Goal: Task Accomplishment & Management: Use online tool/utility

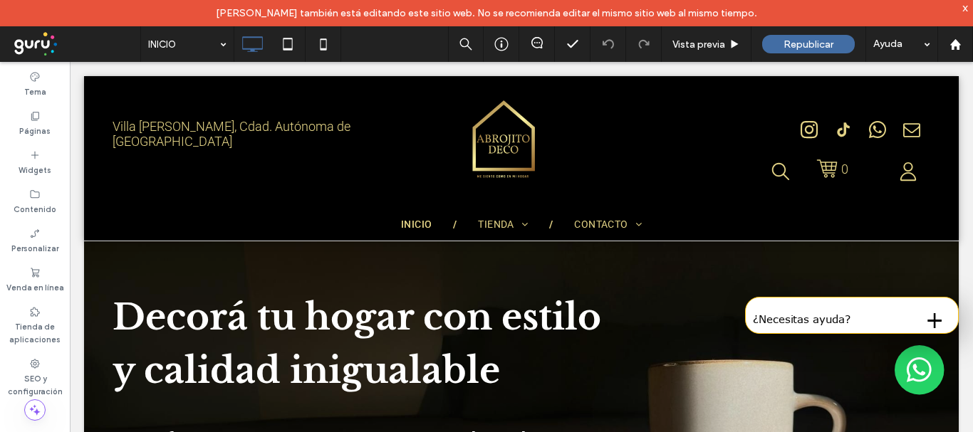
click at [962, 4] on div "x" at bounding box center [965, 7] width 6 height 12
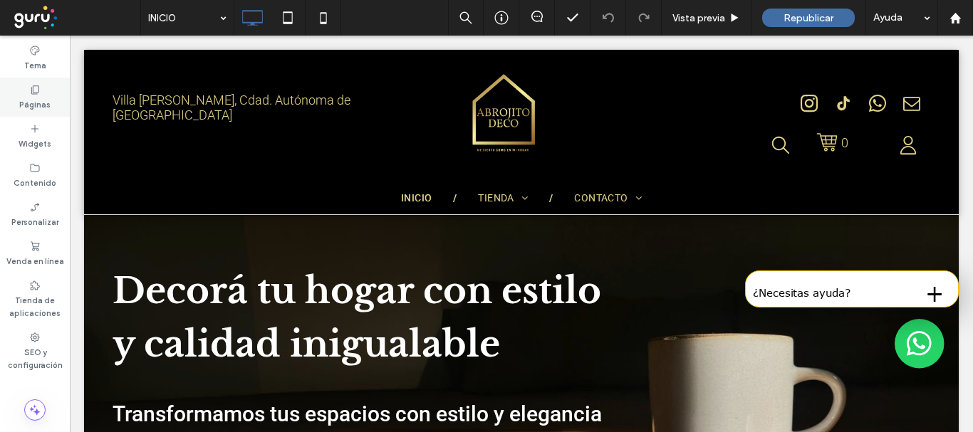
click at [31, 98] on label "Páginas" at bounding box center [34, 103] width 31 height 16
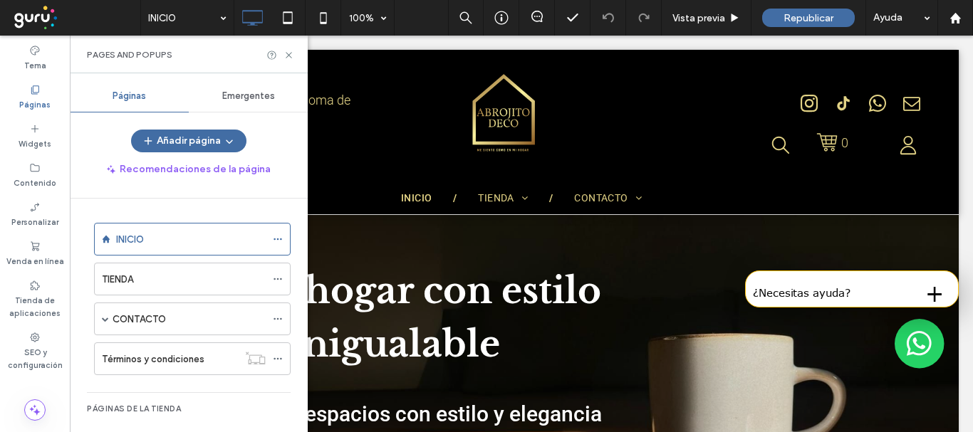
click at [253, 95] on span "Emergentes" at bounding box center [248, 95] width 53 height 11
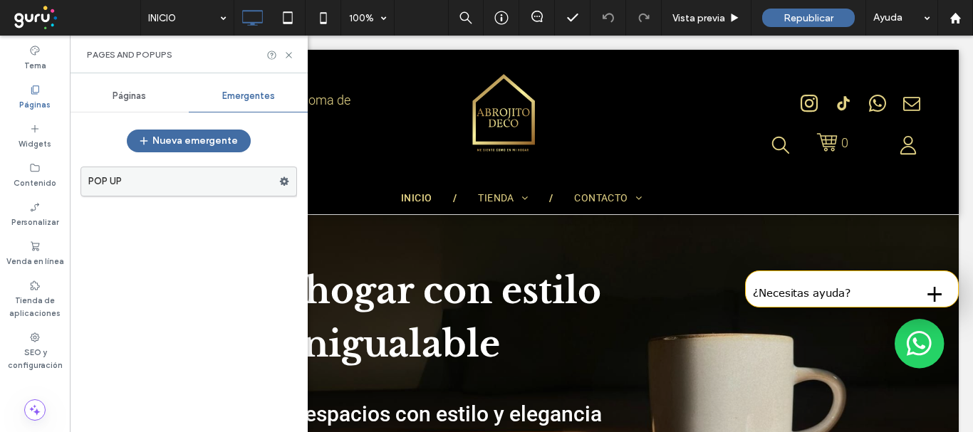
click at [182, 174] on label "POP UP" at bounding box center [183, 181] width 191 height 28
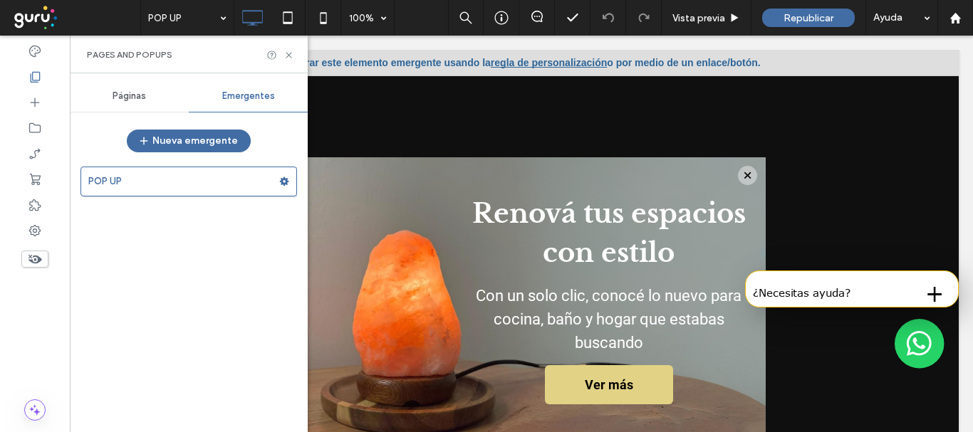
click at [140, 93] on span "Páginas" at bounding box center [129, 95] width 33 height 11
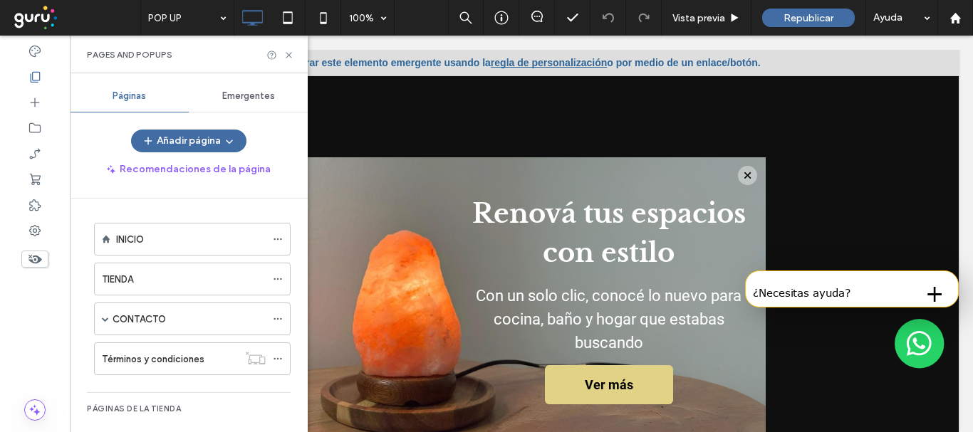
click at [251, 92] on span "Emergentes" at bounding box center [248, 95] width 53 height 11
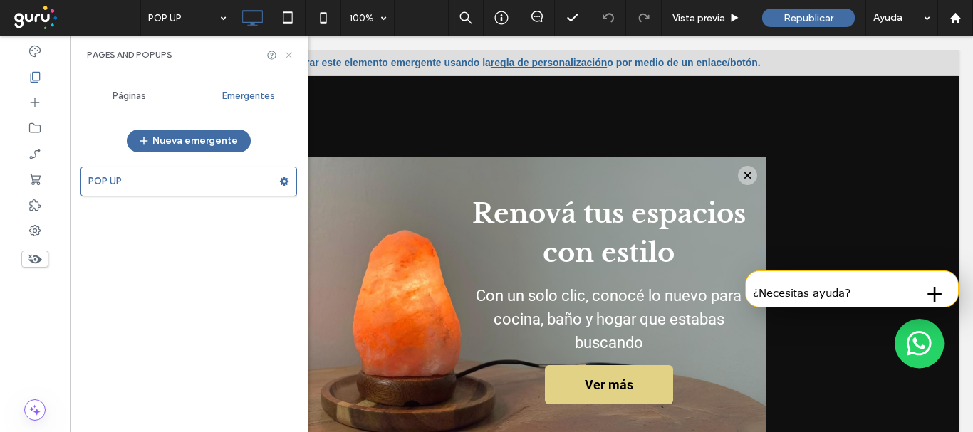
click at [291, 56] on icon at bounding box center [288, 55] width 11 height 11
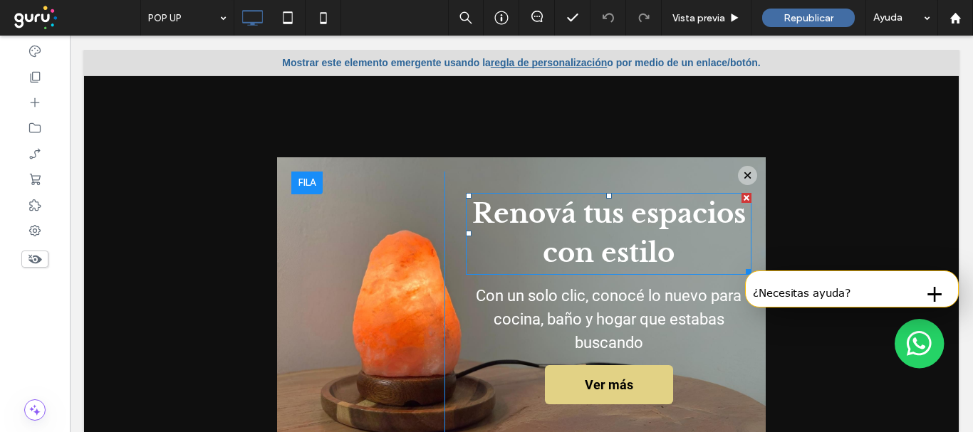
click at [578, 214] on span "Renová tus espacios con estilo" at bounding box center [608, 233] width 273 height 73
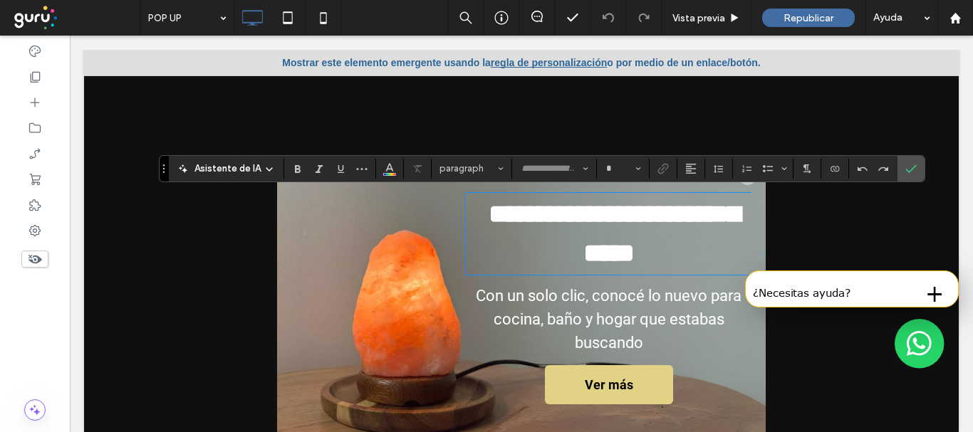
type input "**********"
type input "**"
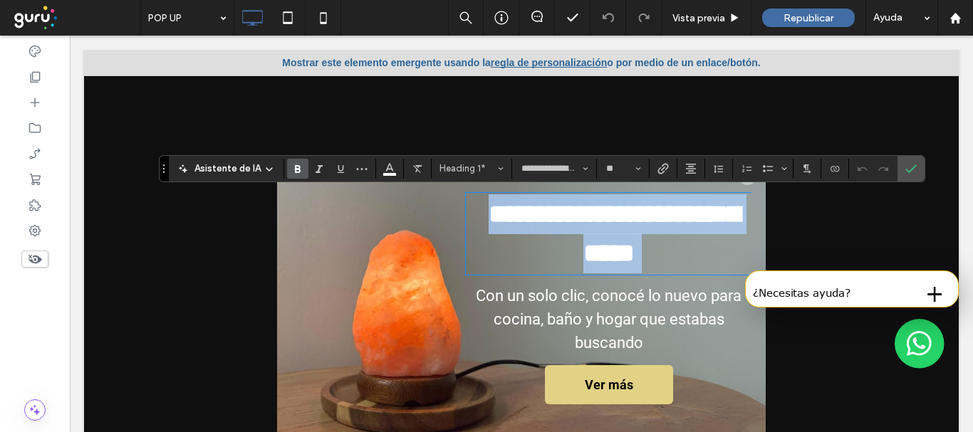
click at [682, 256] on h1 "**********" at bounding box center [609, 233] width 286 height 79
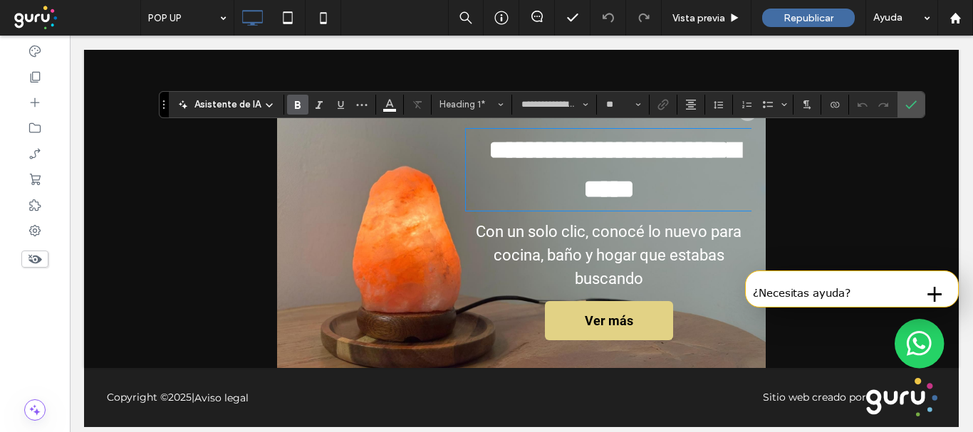
scroll to position [68, 0]
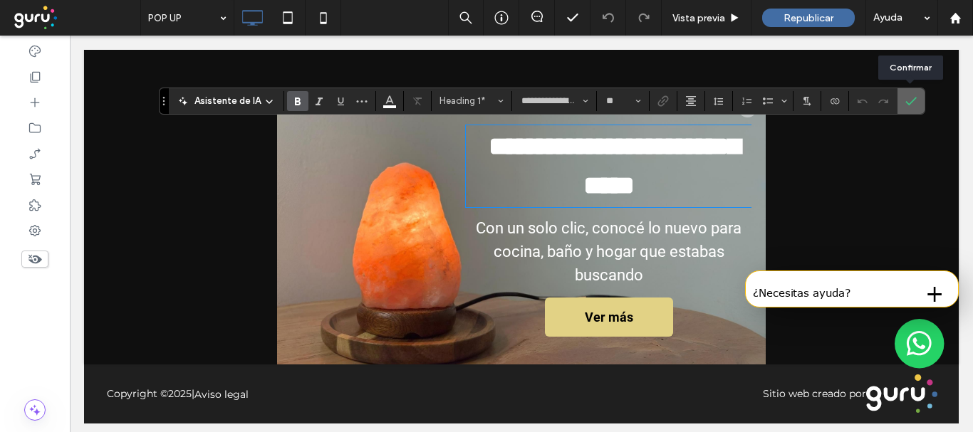
click at [909, 102] on use "Confirmar" at bounding box center [910, 101] width 11 height 9
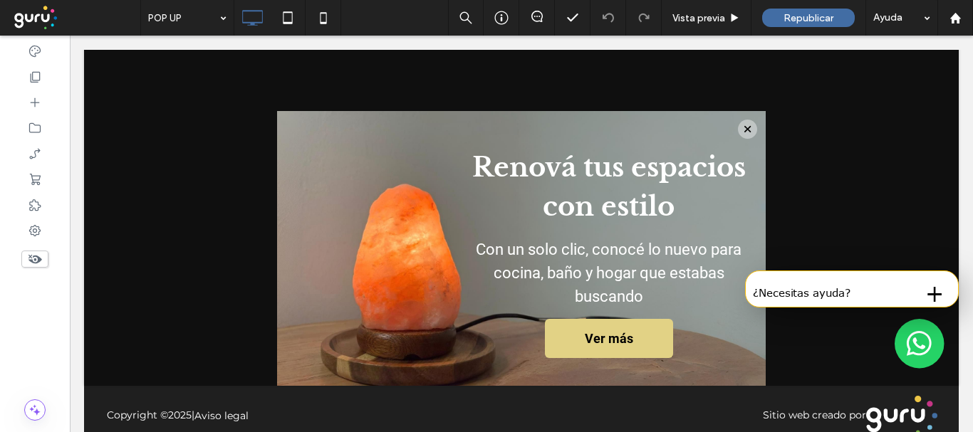
scroll to position [48, 0]
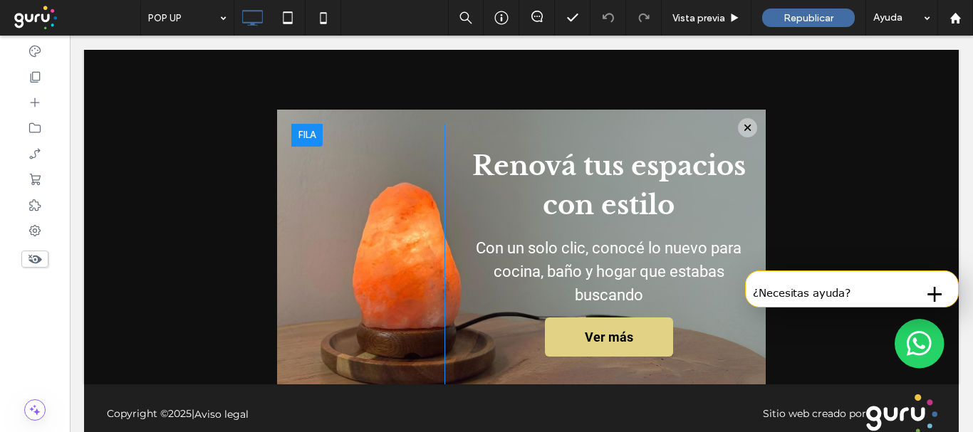
click at [292, 135] on div at bounding box center [306, 135] width 31 height 23
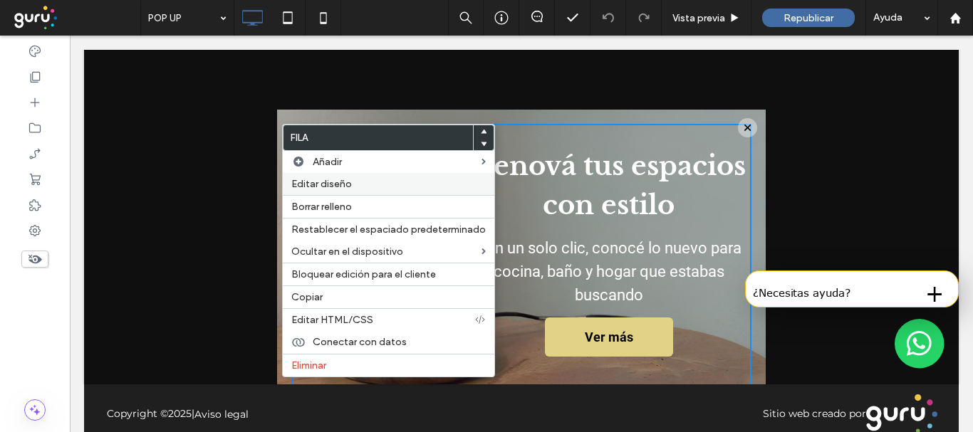
click at [310, 178] on span "Editar diseño" at bounding box center [321, 184] width 61 height 12
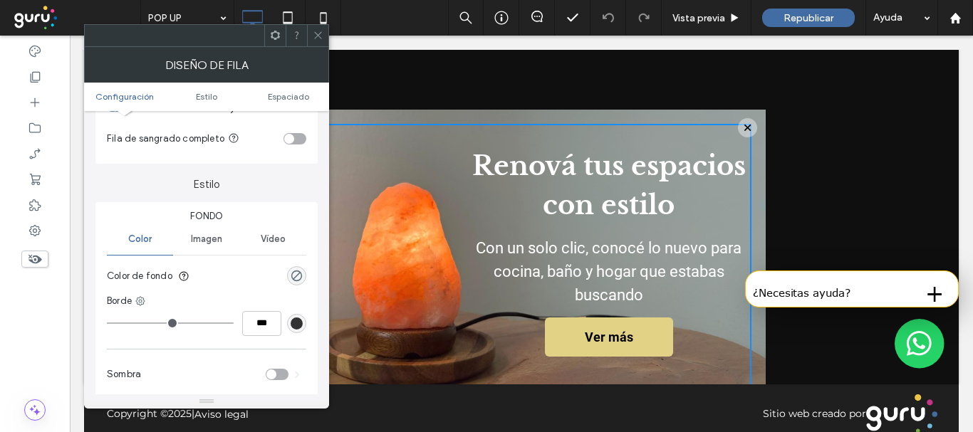
scroll to position [55, 0]
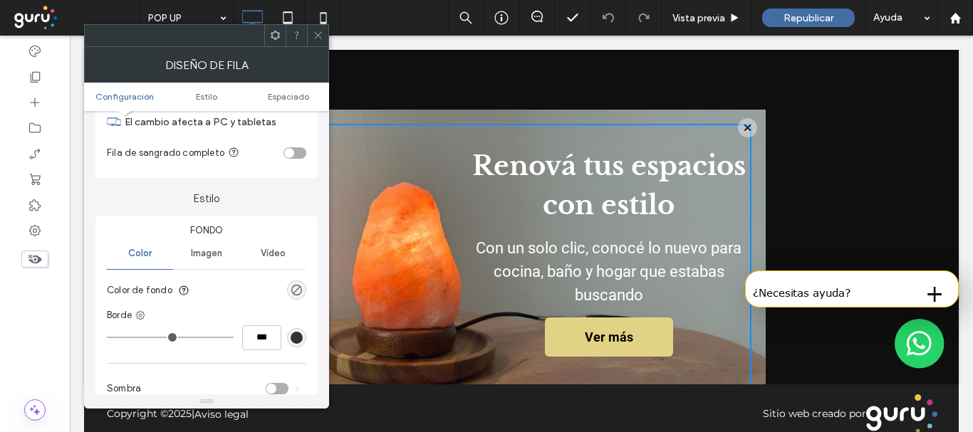
click at [197, 257] on span "Imagen" at bounding box center [206, 253] width 31 height 11
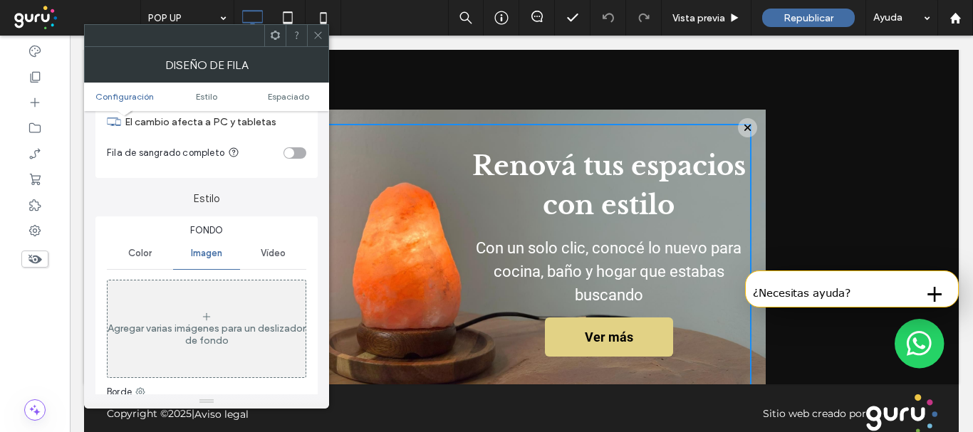
click at [319, 36] on use at bounding box center [317, 35] width 7 height 7
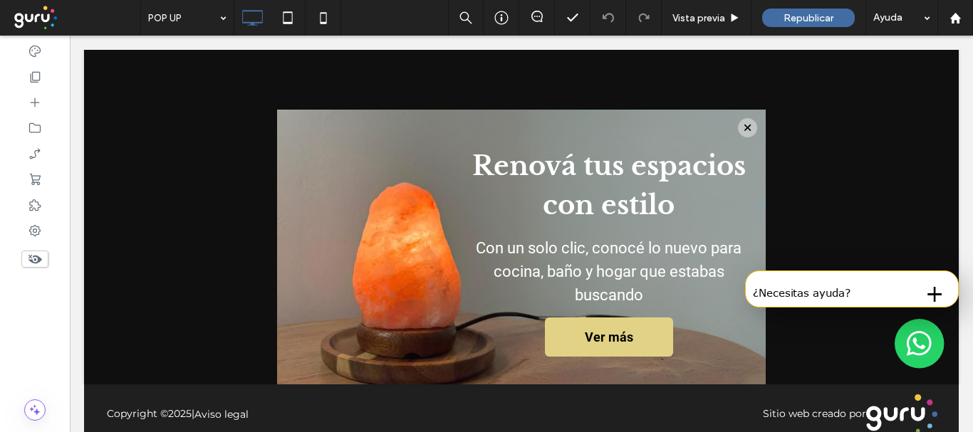
scroll to position [65, 0]
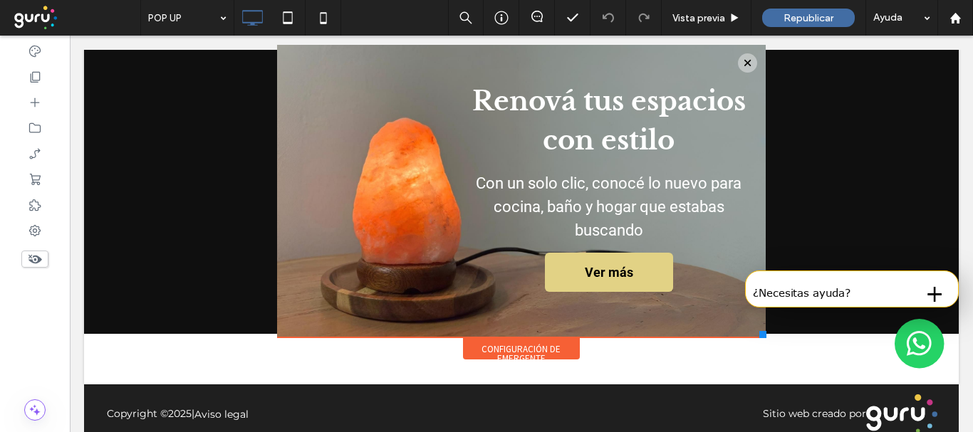
click at [525, 347] on div "Configuración de emergente" at bounding box center [521, 348] width 117 height 21
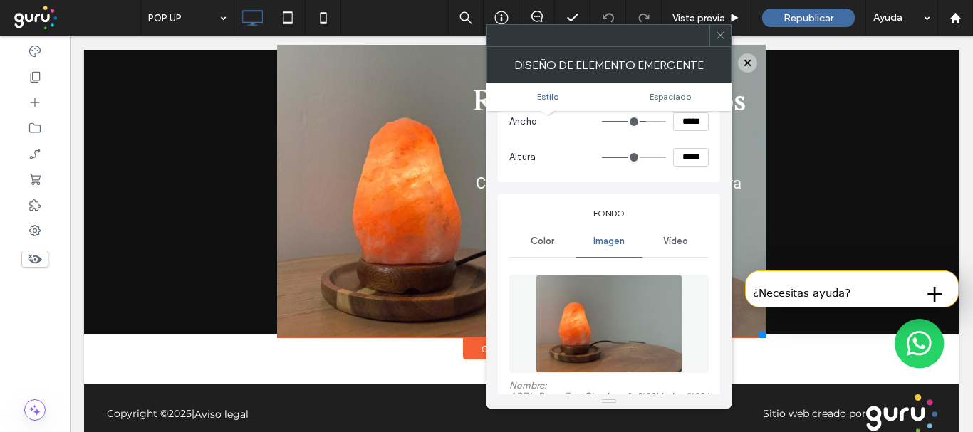
scroll to position [162, 0]
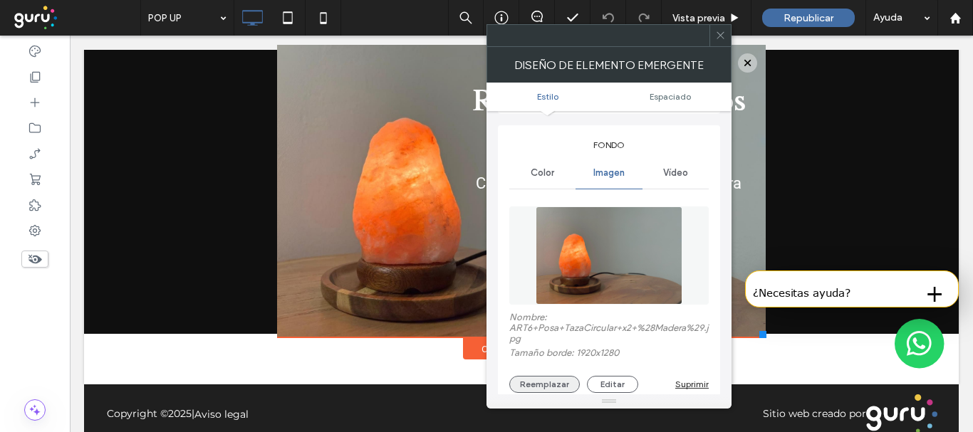
click at [533, 385] on button "Reemplazar" at bounding box center [544, 384] width 70 height 17
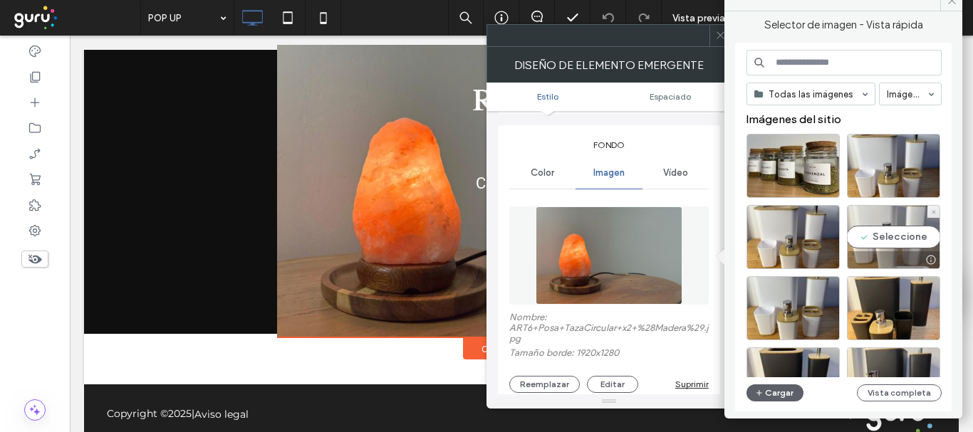
click at [906, 234] on div "Seleccione" at bounding box center [893, 237] width 93 height 64
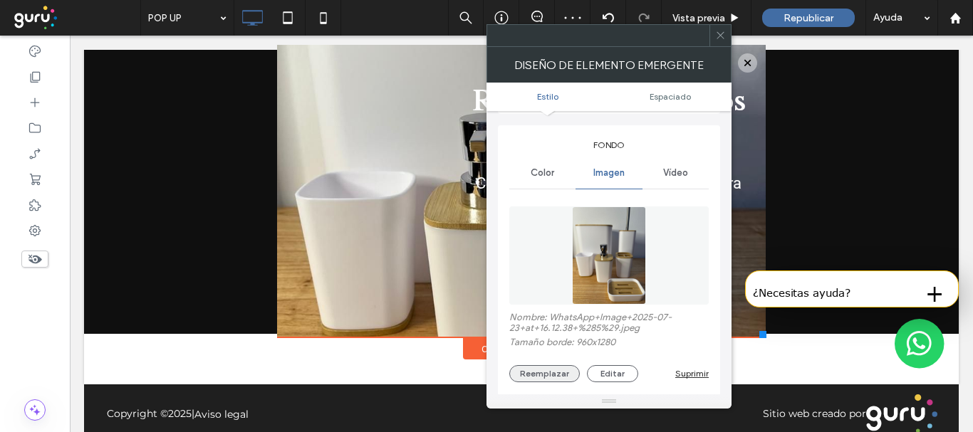
click at [540, 366] on button "Reemplazar" at bounding box center [544, 373] width 70 height 17
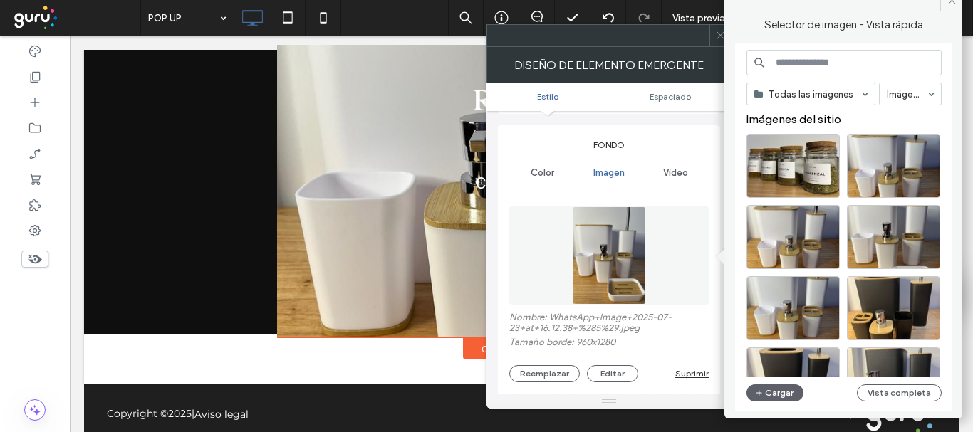
click at [545, 174] on span "Color" at bounding box center [541, 172] width 23 height 11
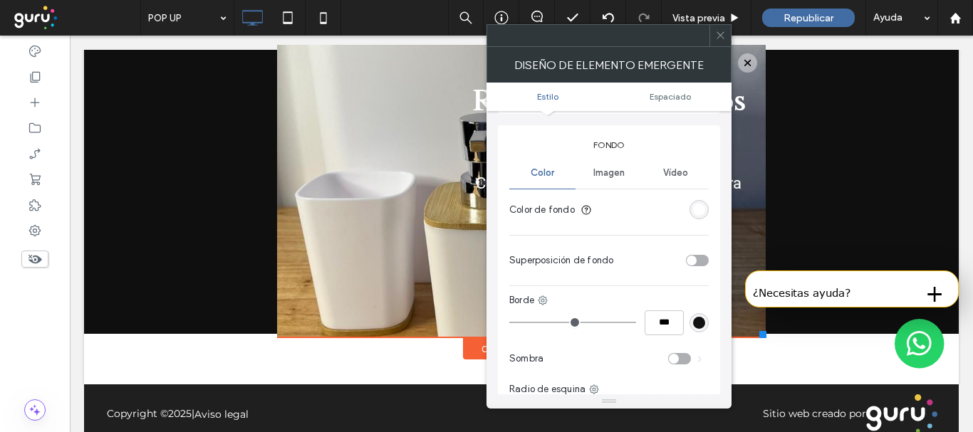
click at [692, 209] on div "rgb(255, 255, 255)" at bounding box center [698, 209] width 19 height 19
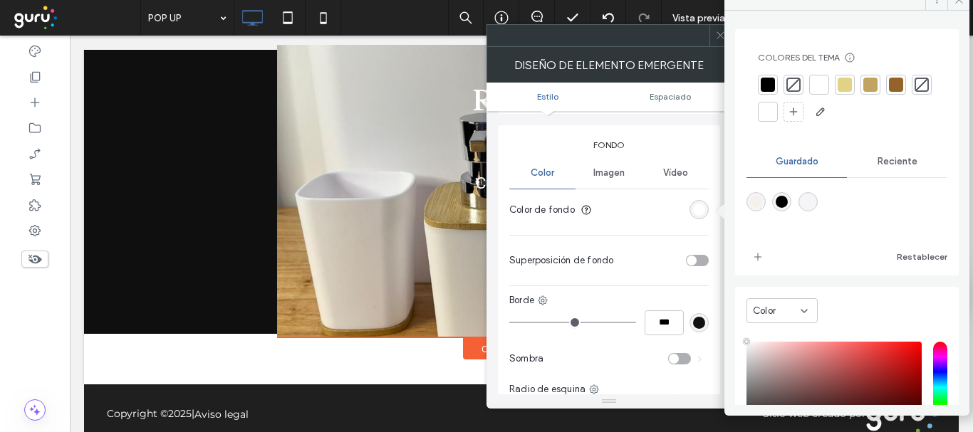
click at [834, 84] on div at bounding box center [847, 99] width 178 height 48
click at [850, 84] on div at bounding box center [844, 85] width 14 height 14
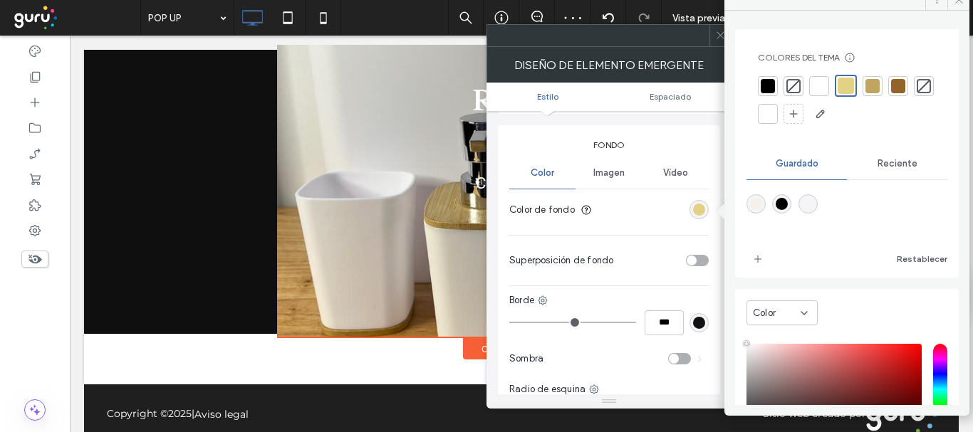
click at [600, 174] on span "Imagen" at bounding box center [608, 172] width 31 height 11
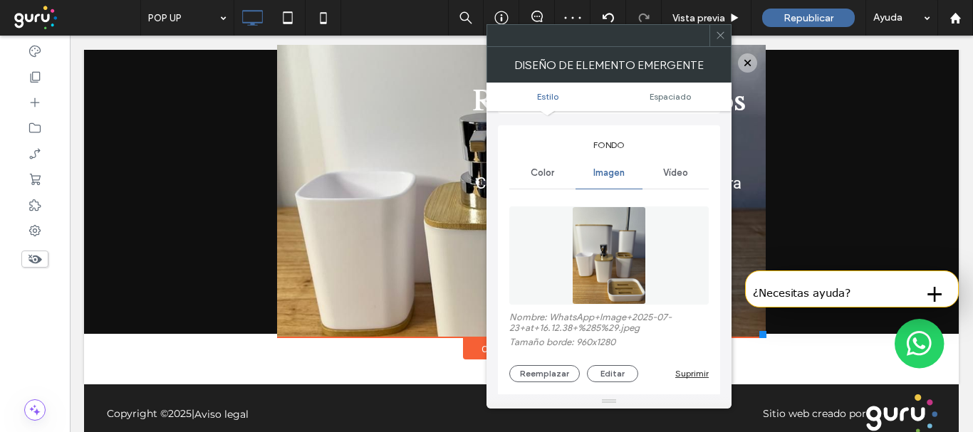
click at [693, 367] on div "Reemplazar Editar [PERSON_NAME]" at bounding box center [608, 373] width 199 height 17
click at [688, 374] on div "Suprimir" at bounding box center [691, 373] width 33 height 11
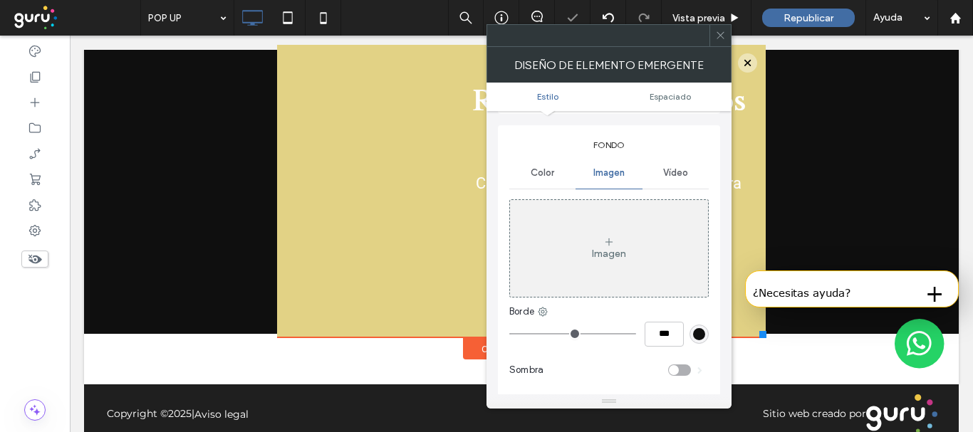
click at [722, 41] on span at bounding box center [720, 35] width 11 height 21
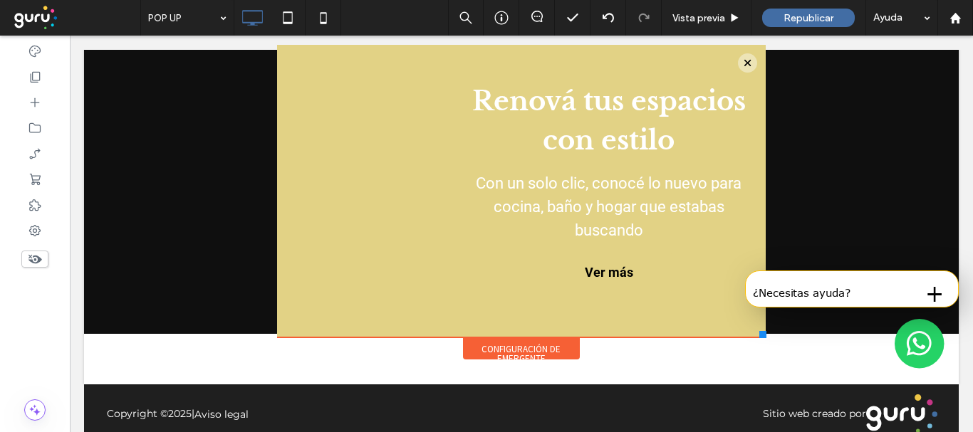
click at [513, 349] on div "Configuración de emergente" at bounding box center [521, 348] width 117 height 21
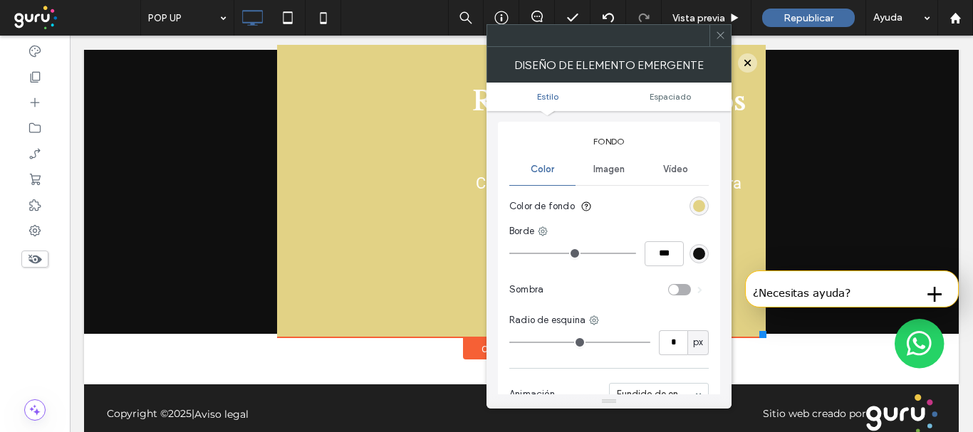
scroll to position [132, 0]
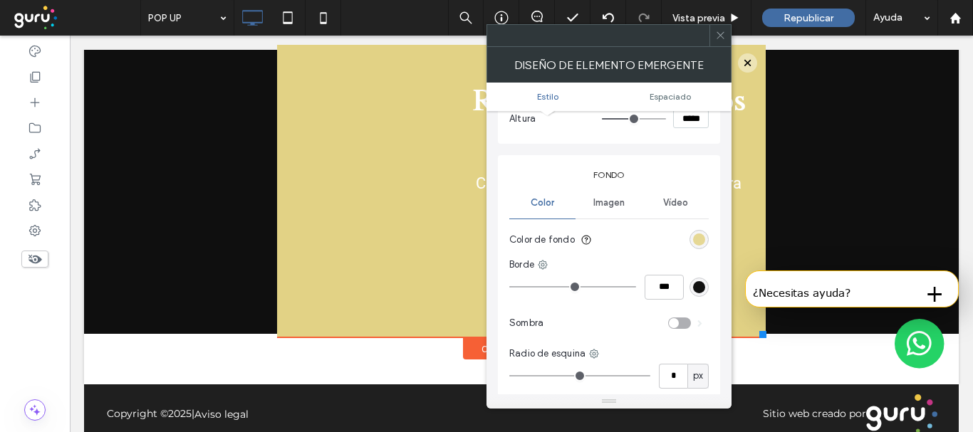
click at [701, 238] on div "rgb(226, 210, 133)" at bounding box center [699, 240] width 12 height 12
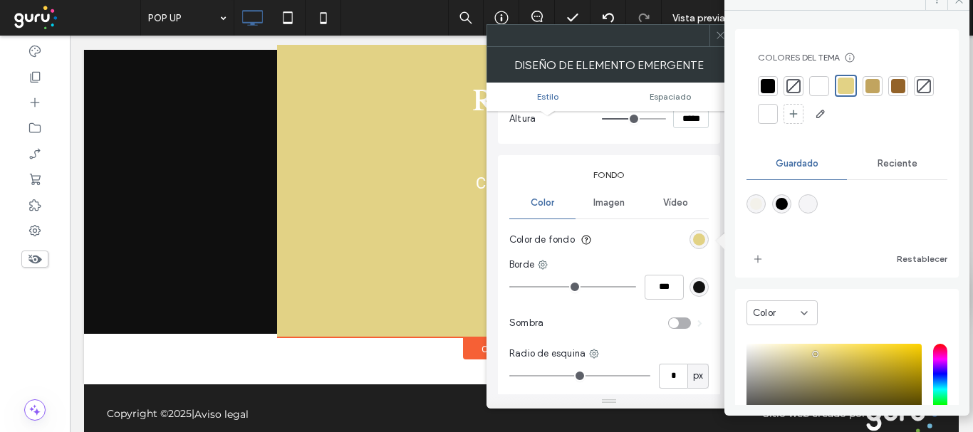
click at [814, 87] on div at bounding box center [819, 86] width 14 height 14
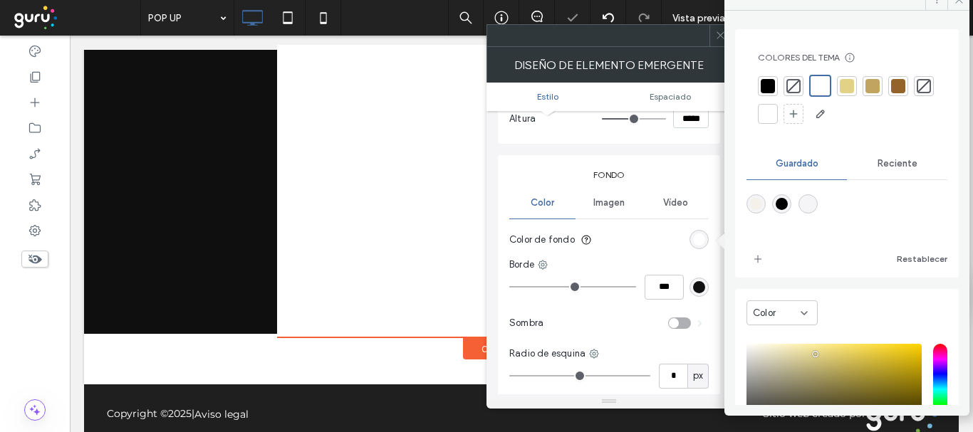
click at [664, 157] on div "Fondo Color Imagen Vídeo Color de fondo Borde *** Sombra Radio de esquina * px …" at bounding box center [609, 322] width 222 height 334
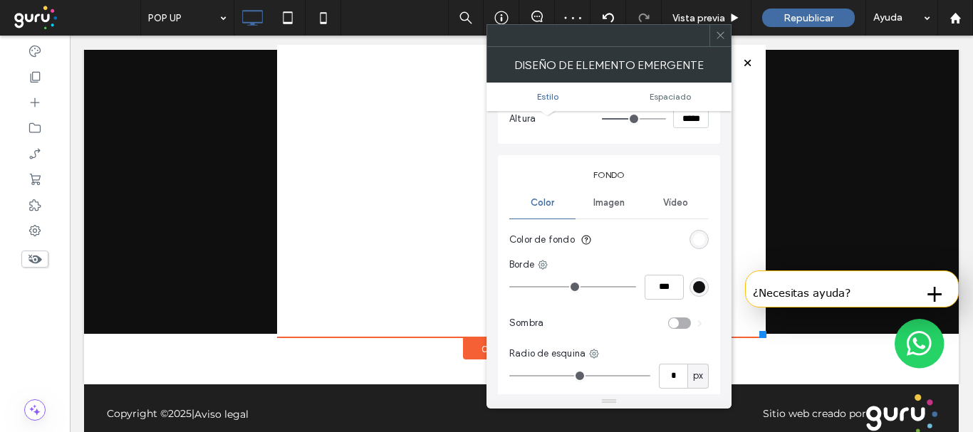
click at [619, 205] on span "Imagen" at bounding box center [608, 202] width 31 height 11
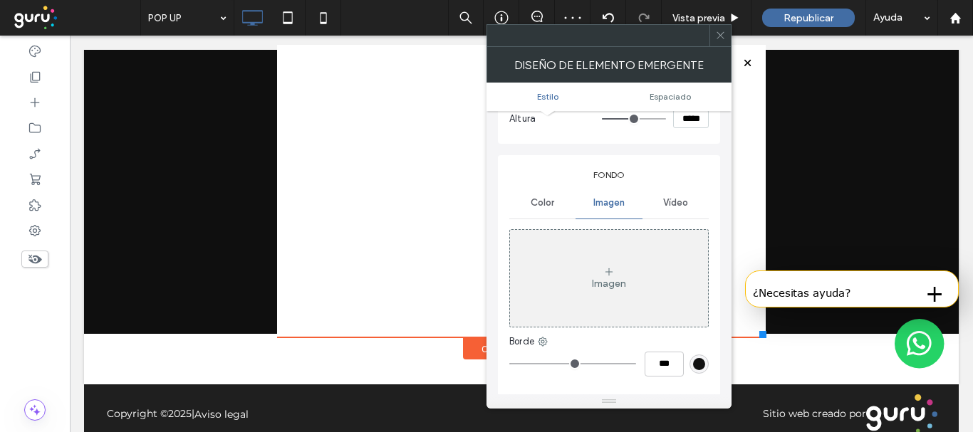
click at [640, 274] on div "Imagen" at bounding box center [609, 278] width 198 height 94
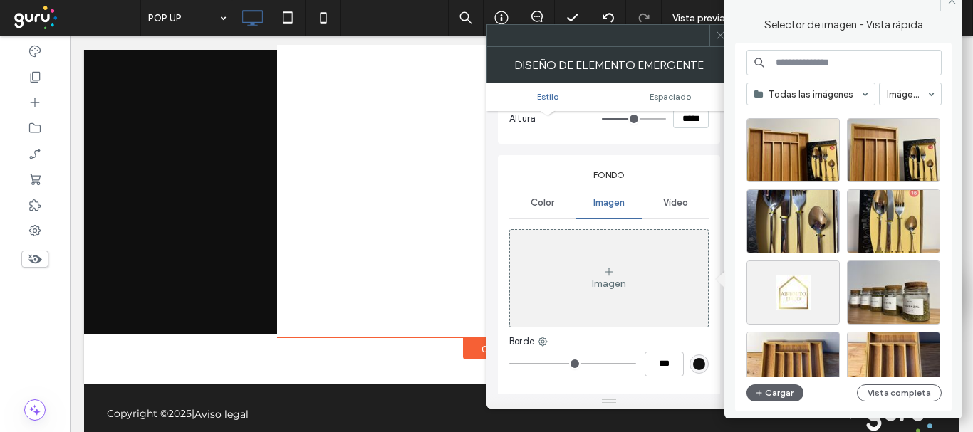
scroll to position [2264, 0]
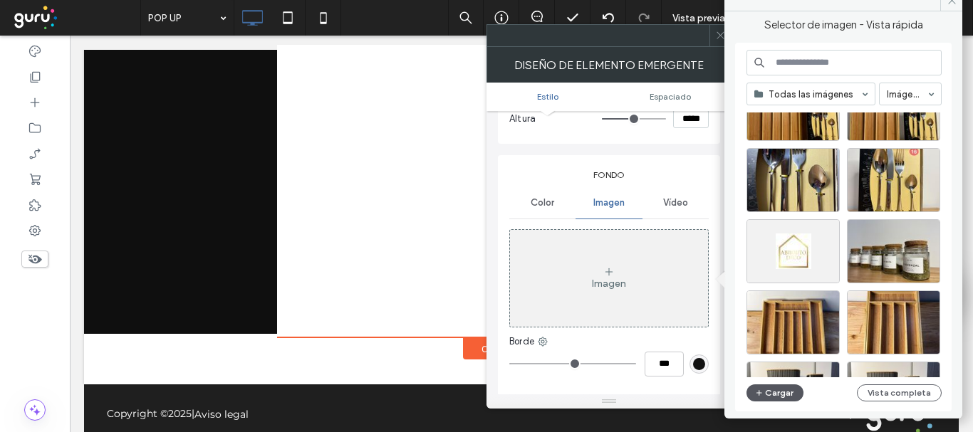
click at [765, 394] on button "Cargar" at bounding box center [774, 393] width 57 height 17
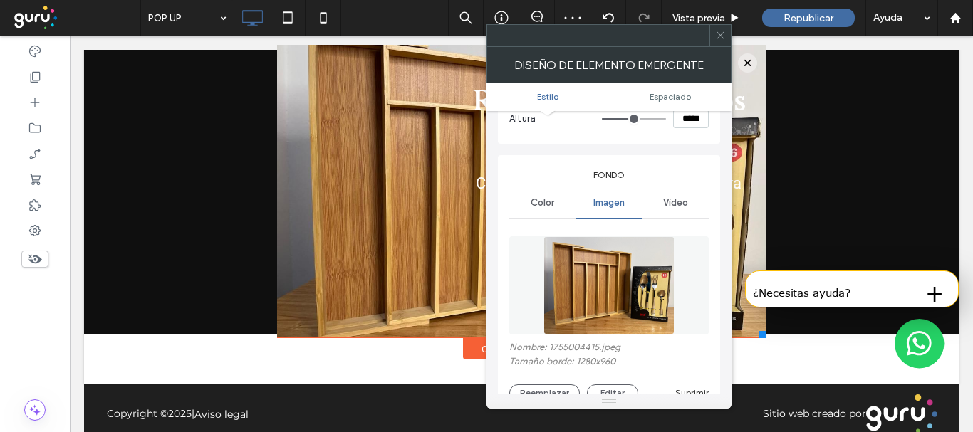
click at [718, 29] on span at bounding box center [720, 35] width 11 height 21
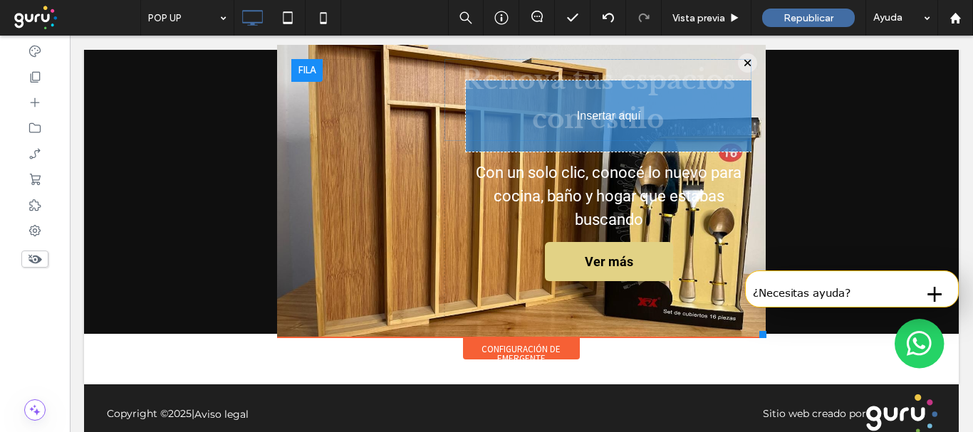
drag, startPoint x: 597, startPoint y: 103, endPoint x: 545, endPoint y: 142, distance: 64.5
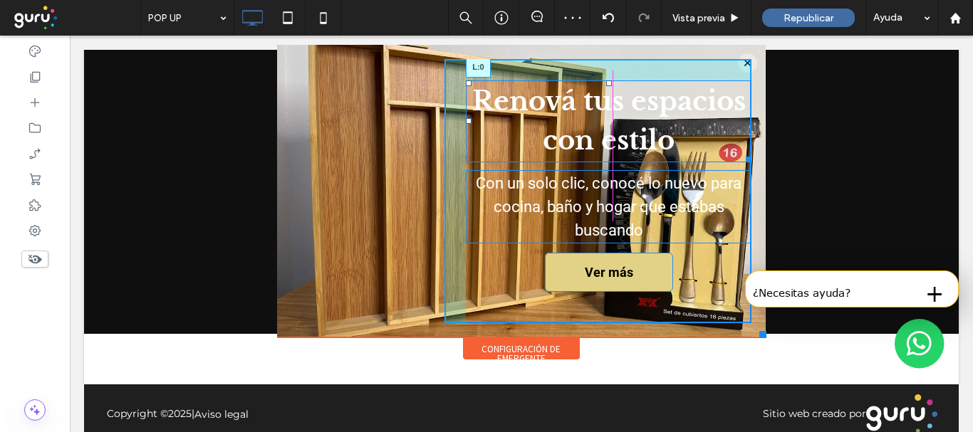
drag, startPoint x: 456, startPoint y: 120, endPoint x: 375, endPoint y: 117, distance: 81.9
click at [375, 117] on div "Click To Paste Renová tus espacios con estilo L:0 Con un solo clic, conocé lo n…" at bounding box center [521, 191] width 461 height 264
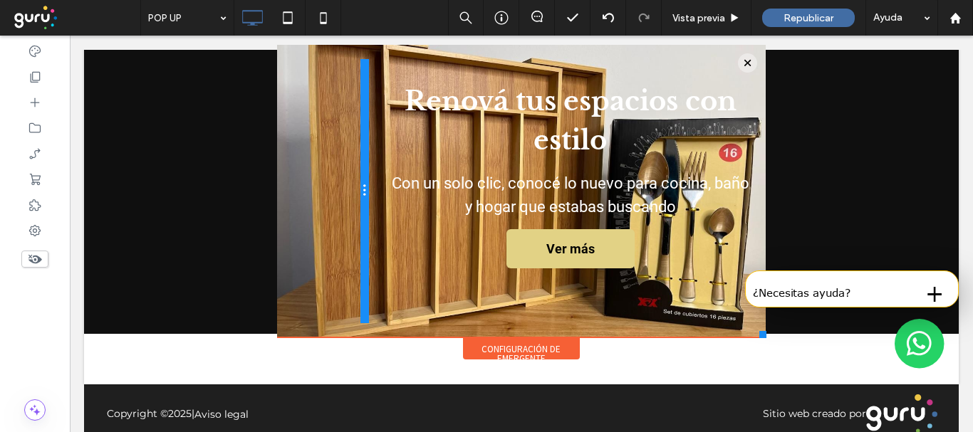
drag, startPoint x: 429, startPoint y: 209, endPoint x: 259, endPoint y: 209, distance: 169.5
click at [270, 209] on div "Villa [PERSON_NAME], Cdad. Autónoma de [GEOGRAPHIC_DATA] Click To Paste Click T…" at bounding box center [521, 129] width 503 height 512
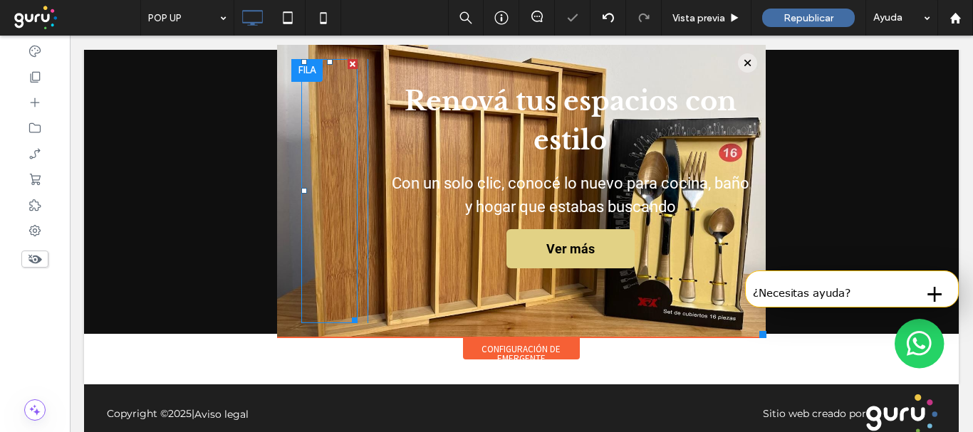
click at [347, 63] on div at bounding box center [352, 64] width 10 height 10
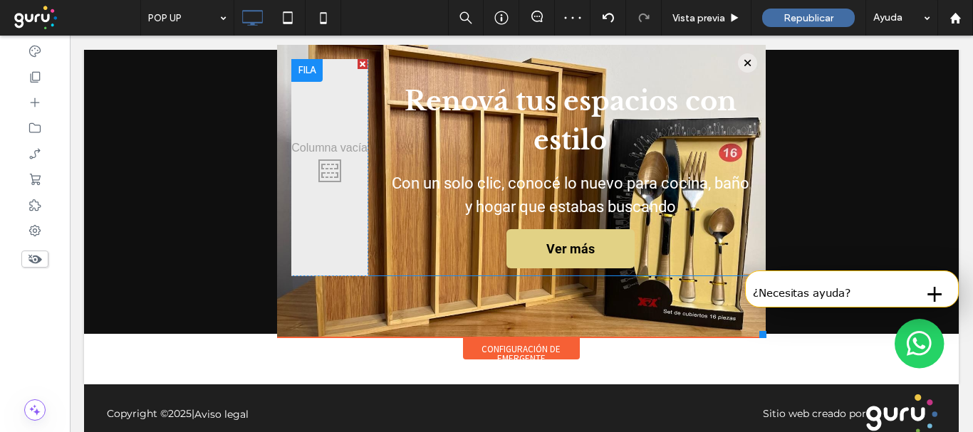
click at [357, 65] on div at bounding box center [362, 64] width 10 height 10
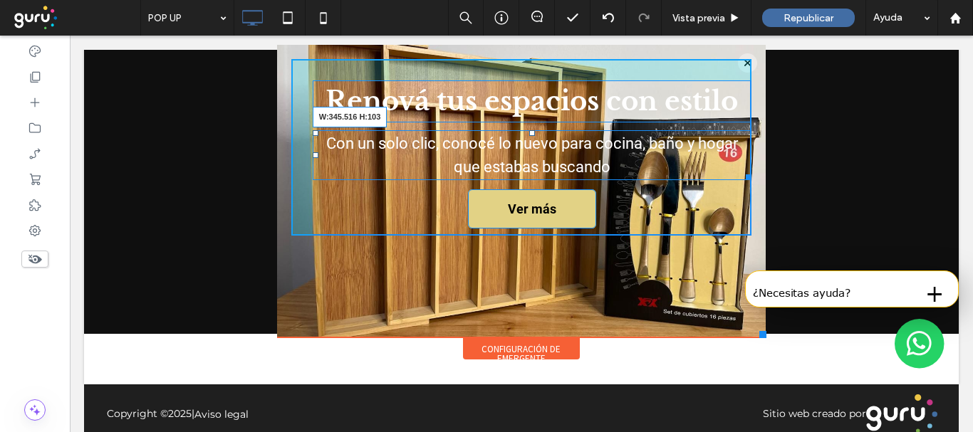
drag, startPoint x: 737, startPoint y: 177, endPoint x: 544, endPoint y: 176, distance: 193.0
click at [544, 176] on div "Con un solo clic, conocé lo nuevo para cocina, baño y hogar que estabas buscand…" at bounding box center [532, 155] width 439 height 50
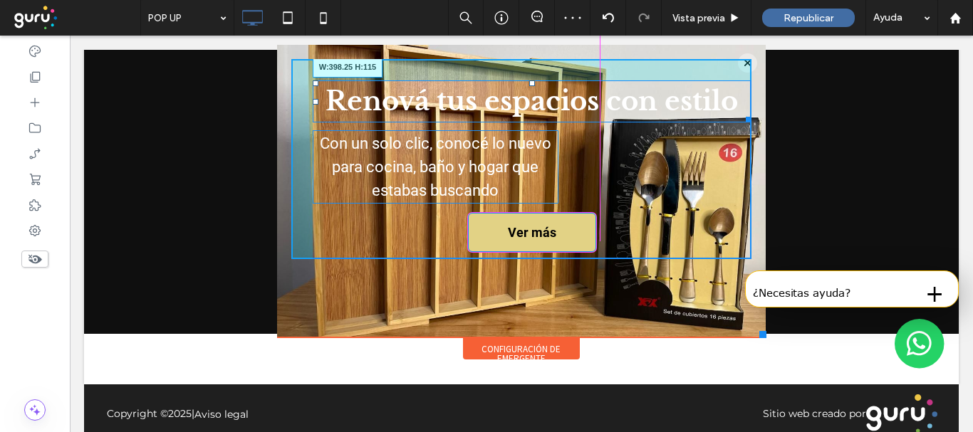
drag, startPoint x: 738, startPoint y: 119, endPoint x: 644, endPoint y: 221, distance: 138.1
click at [585, 120] on div "Renová tus espacios con estilo W:398.25 H:115" at bounding box center [532, 101] width 439 height 43
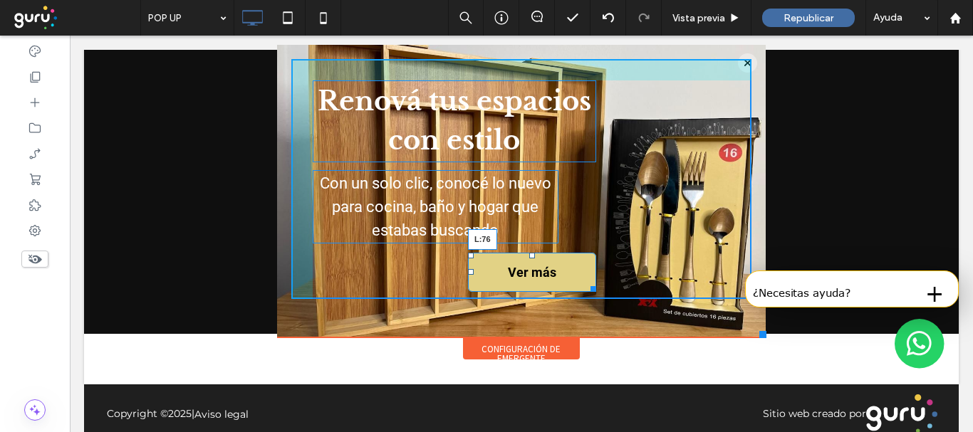
drag, startPoint x: 456, startPoint y: 274, endPoint x: 355, endPoint y: 278, distance: 101.2
click at [355, 278] on div "Renová tus espacios con estilo Con un solo clic, conocé lo nuevo para cocina, b…" at bounding box center [521, 179] width 461 height 240
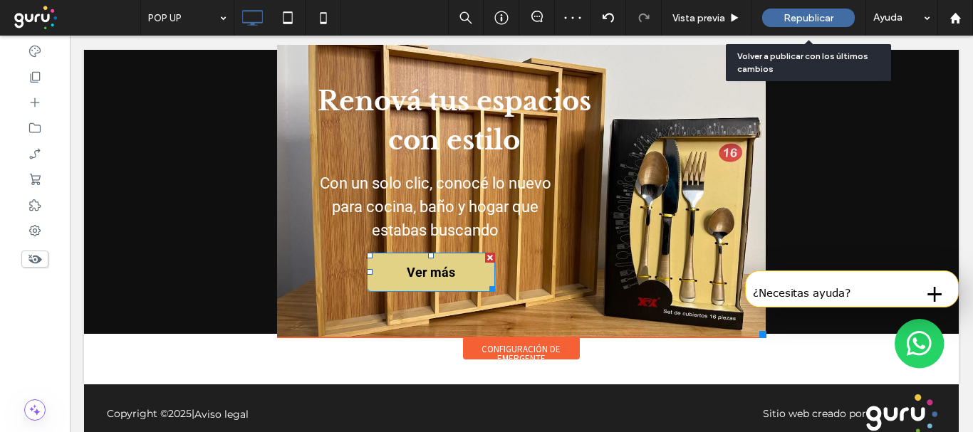
click at [810, 16] on span "Republicar" at bounding box center [808, 18] width 50 height 12
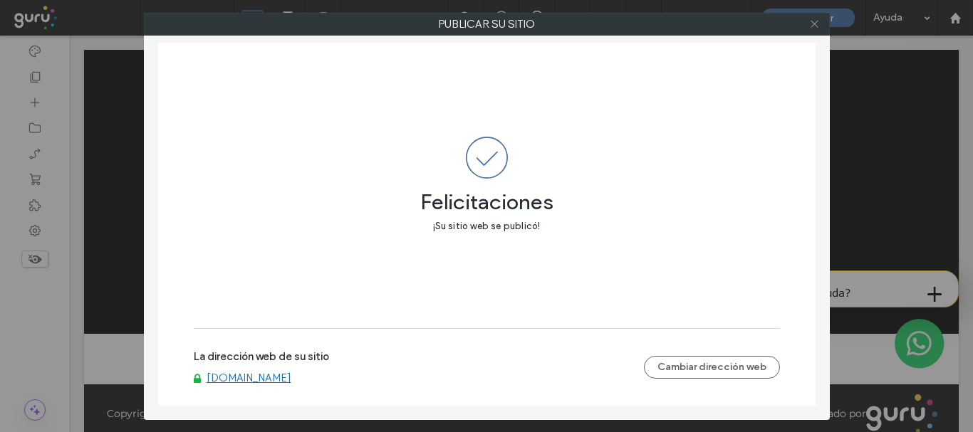
click at [815, 21] on icon at bounding box center [814, 24] width 11 height 11
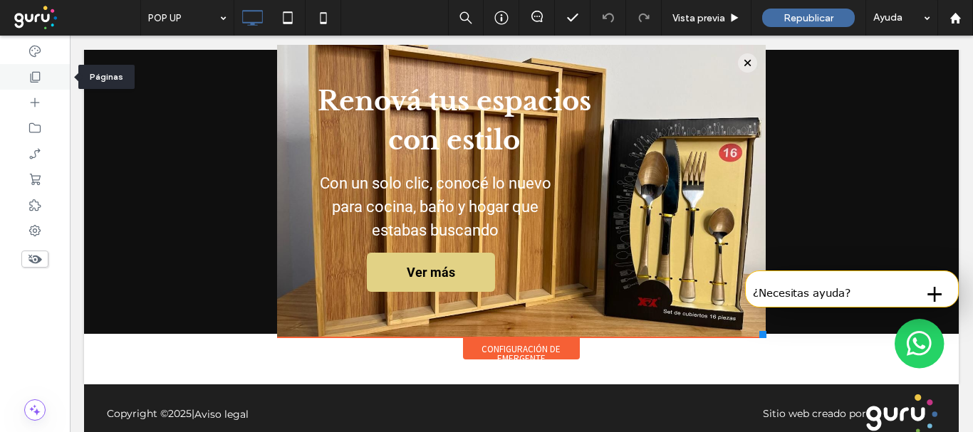
click at [36, 80] on use at bounding box center [36, 77] width 10 height 11
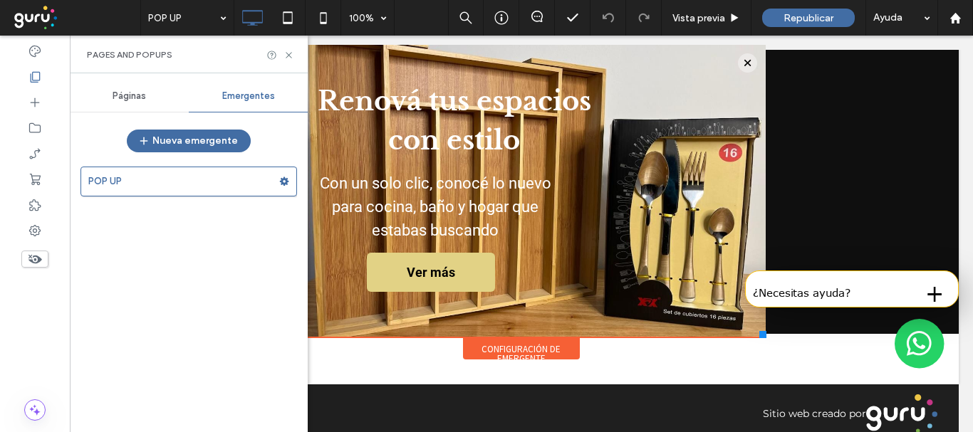
click at [120, 93] on span "Páginas" at bounding box center [129, 95] width 33 height 11
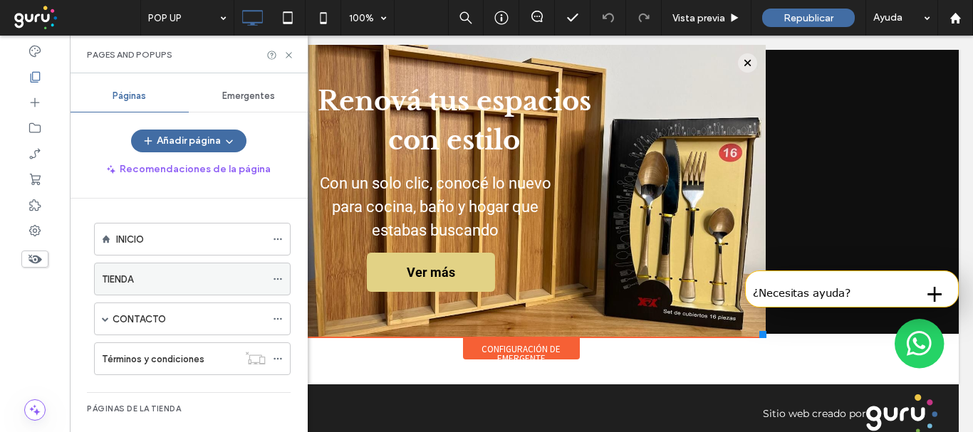
click at [193, 271] on div "TIENDA" at bounding box center [184, 278] width 164 height 31
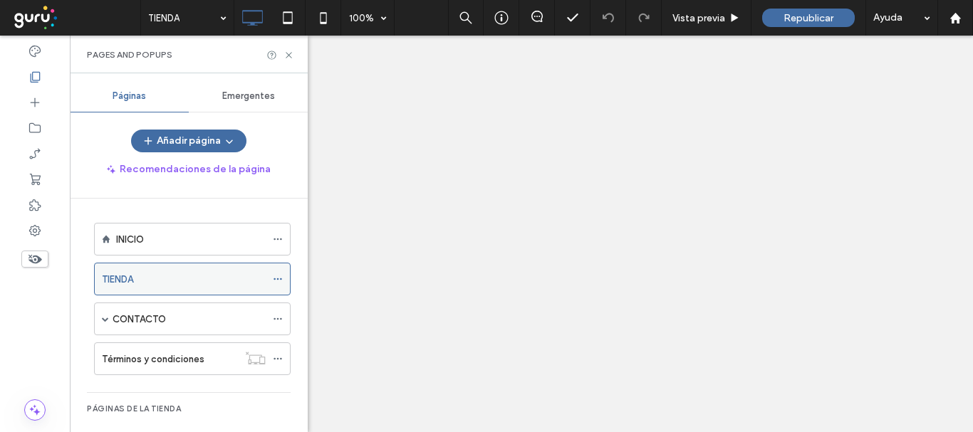
scroll to position [0, 0]
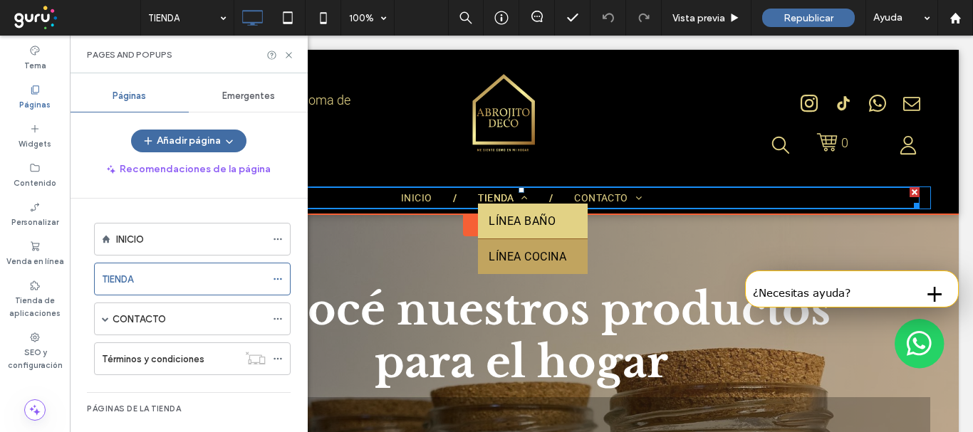
click at [518, 227] on span "LÍNEA BAÑO" at bounding box center [521, 221] width 67 height 14
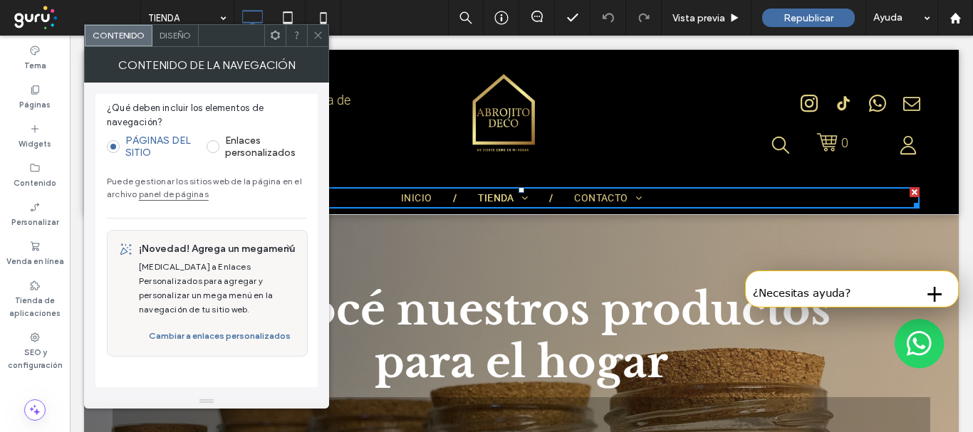
click at [326, 45] on div at bounding box center [317, 35] width 21 height 21
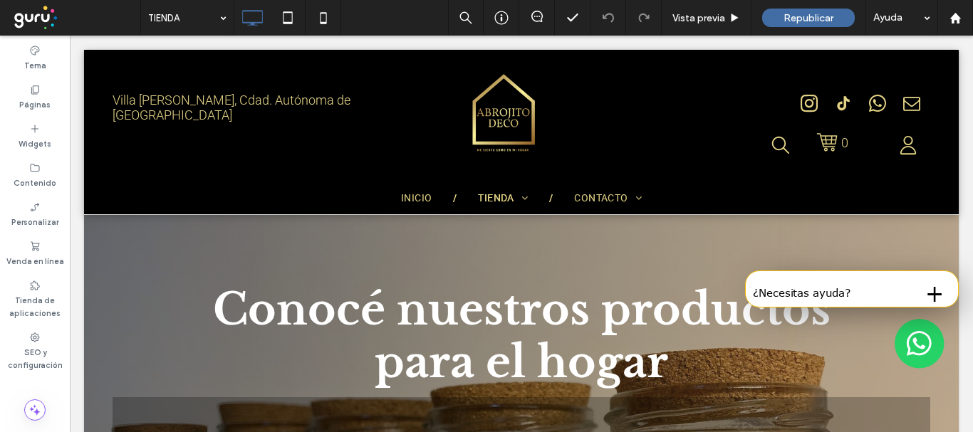
click at [44, 349] on label "SEO y configuración" at bounding box center [35, 357] width 70 height 28
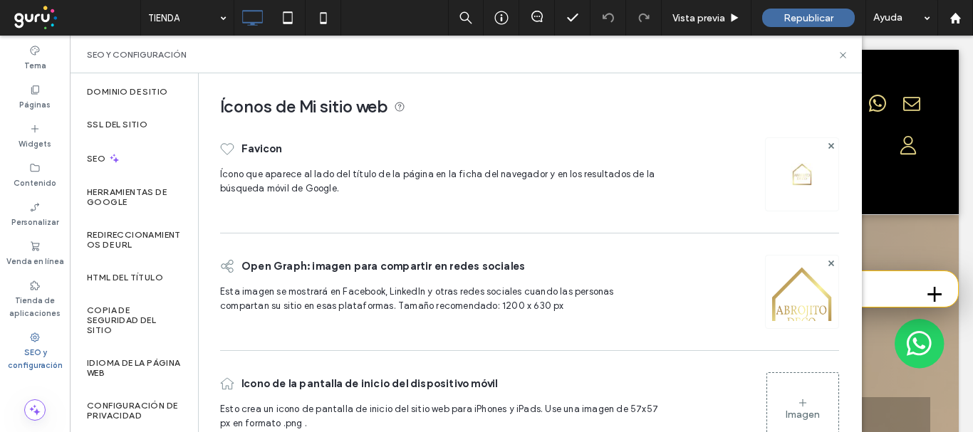
scroll to position [58, 0]
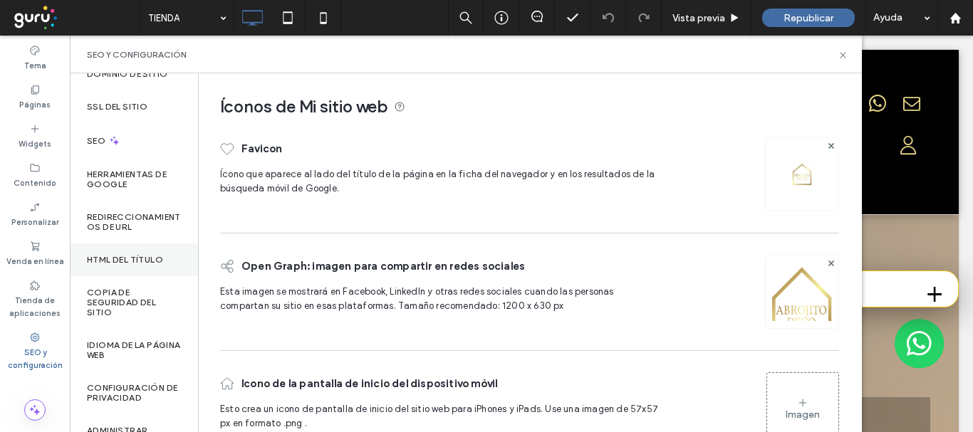
click at [127, 260] on label "HTML del título" at bounding box center [125, 260] width 76 height 10
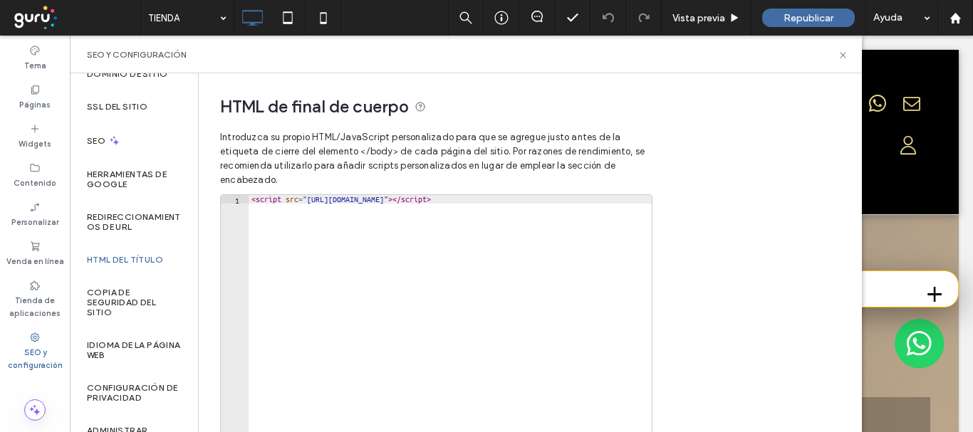
type textarea "**********"
click at [464, 200] on div "< script src = "[URL][DOMAIN_NAME]" > </ script >" at bounding box center [476, 340] width 454 height 290
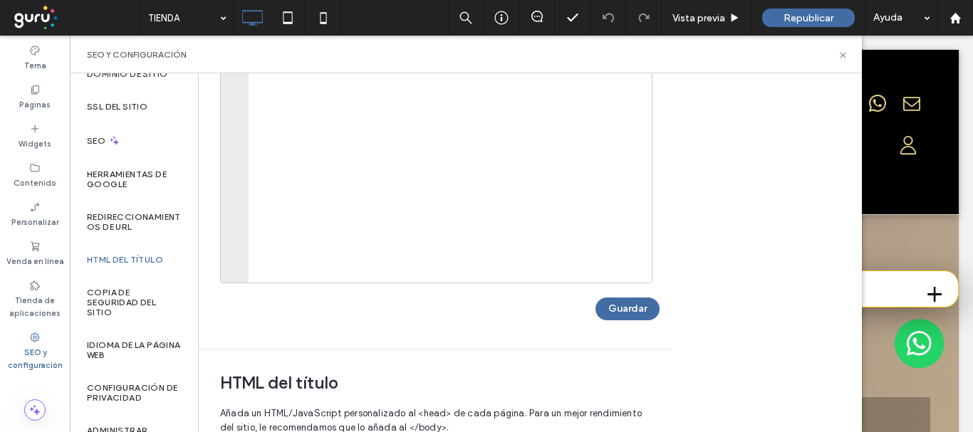
scroll to position [202, 0]
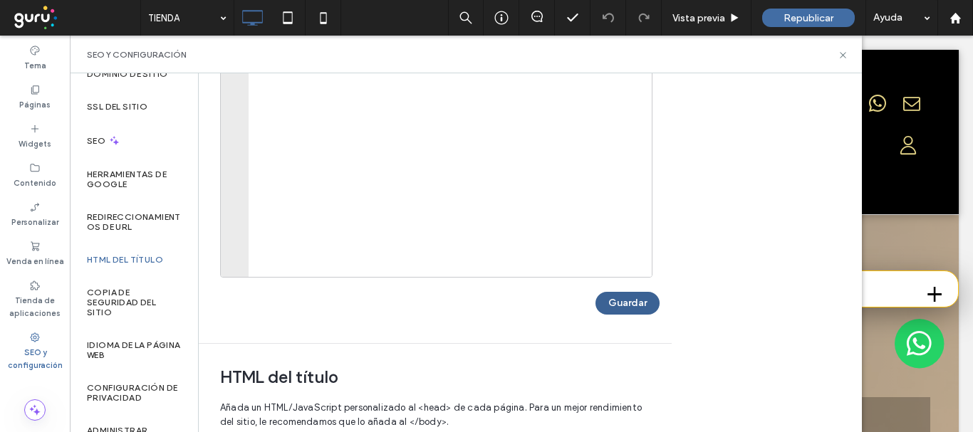
click at [637, 302] on button "Guardar" at bounding box center [627, 303] width 64 height 23
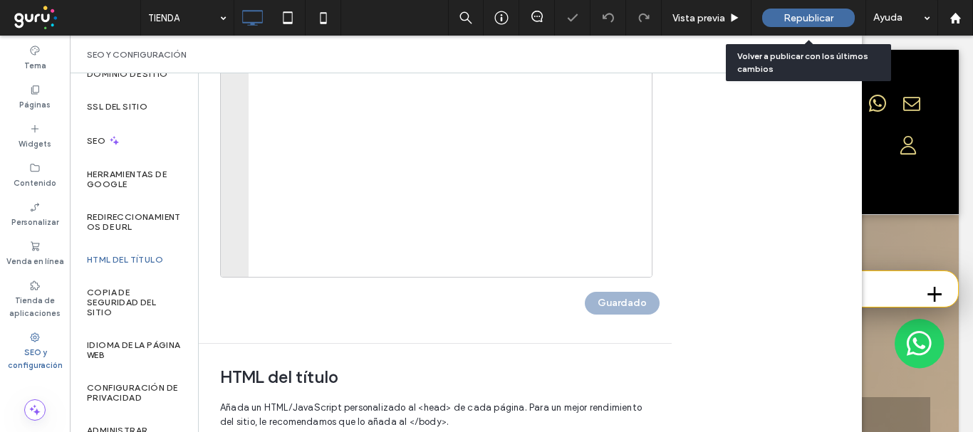
click at [821, 12] on span "Republicar" at bounding box center [808, 18] width 50 height 12
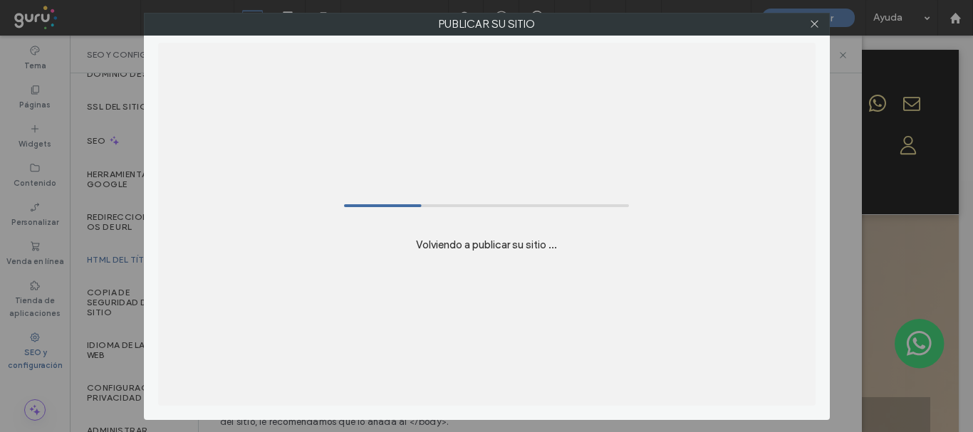
scroll to position [0, 0]
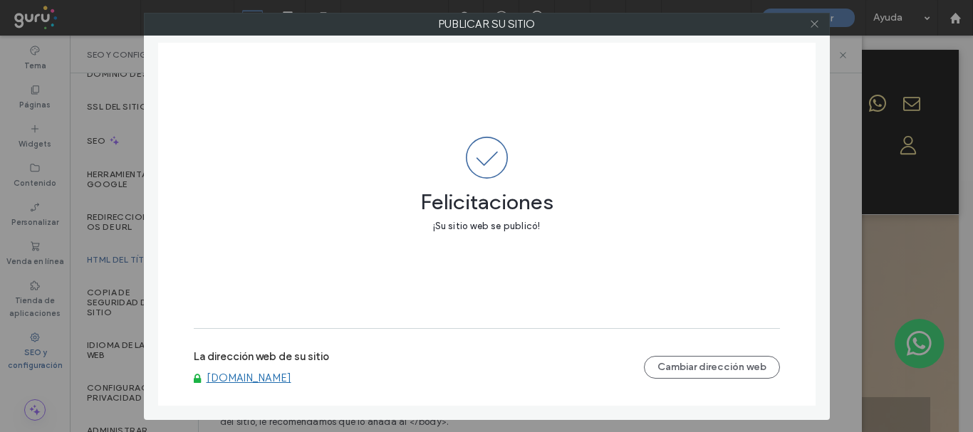
click at [818, 26] on icon at bounding box center [814, 24] width 11 height 11
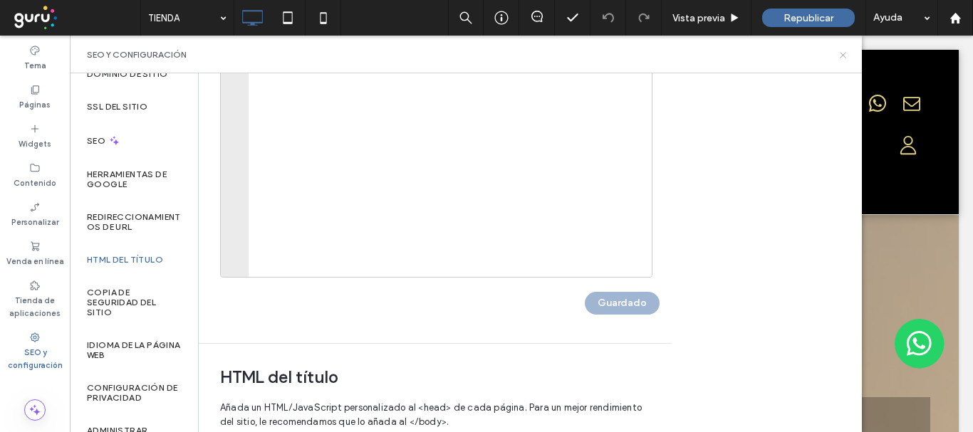
click at [842, 53] on icon at bounding box center [842, 55] width 11 height 11
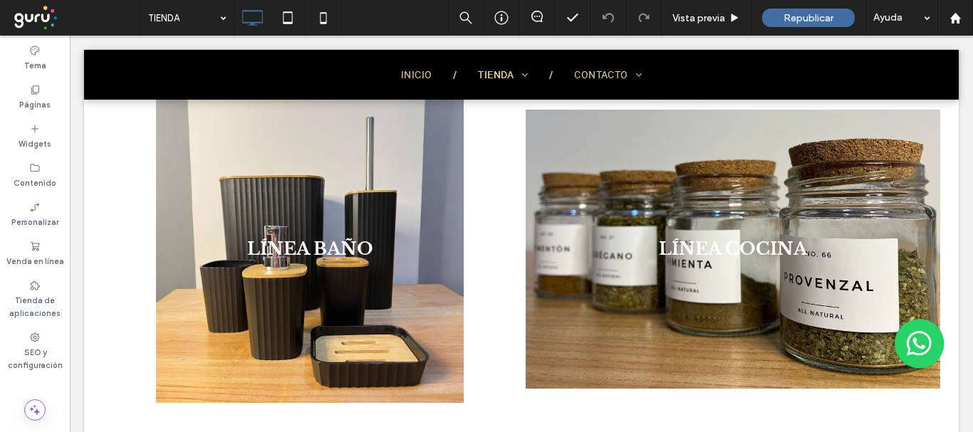
scroll to position [617, 0]
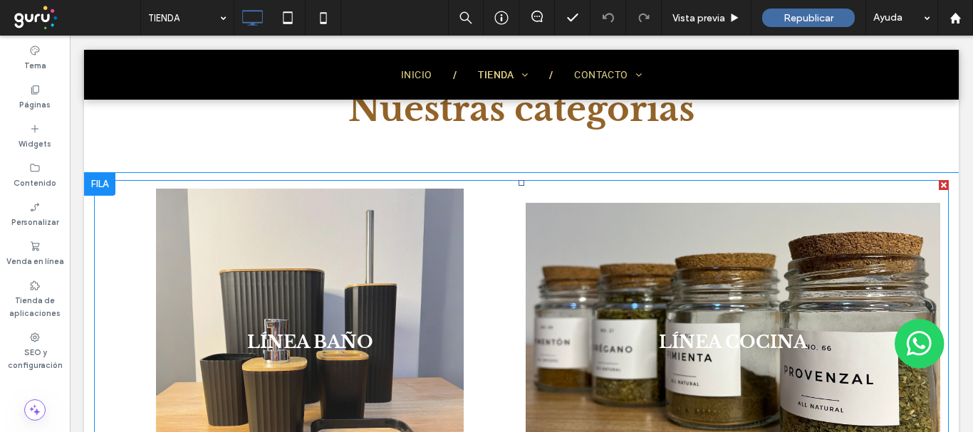
click at [404, 263] on link at bounding box center [310, 343] width 414 height 308
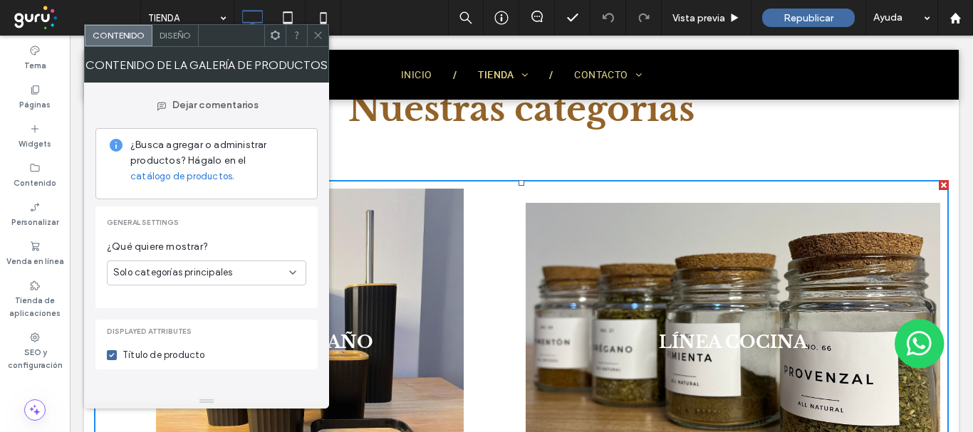
click at [179, 33] on span "Diseño" at bounding box center [175, 35] width 31 height 11
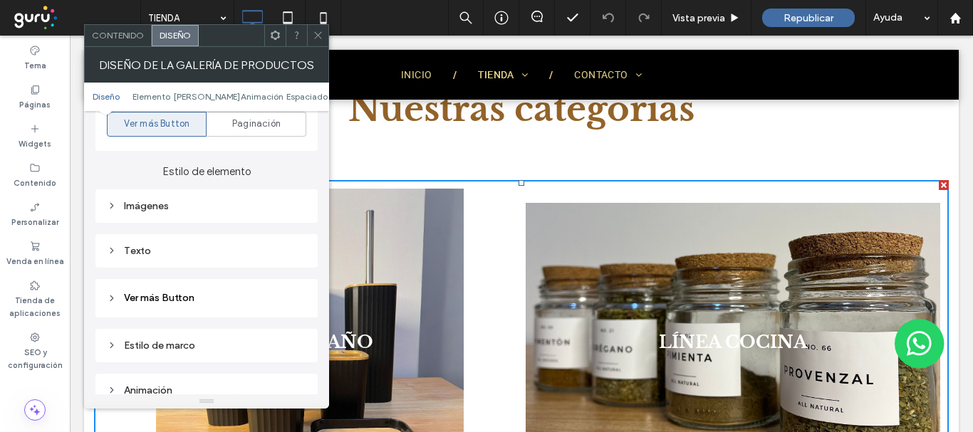
scroll to position [570, 0]
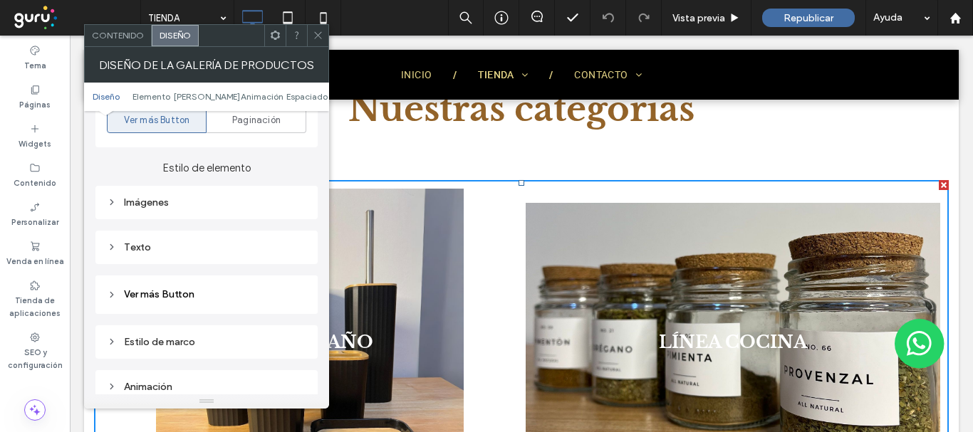
click at [178, 197] on div "Imágenes" at bounding box center [206, 203] width 199 height 12
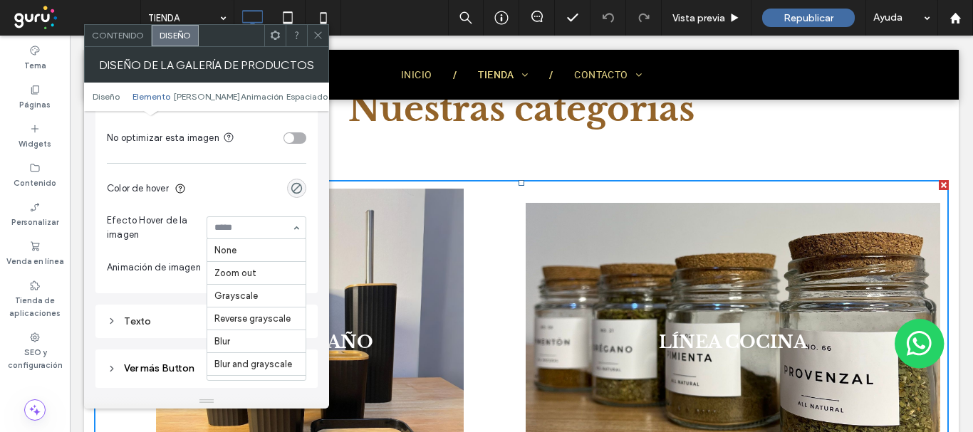
scroll to position [62, 0]
click at [249, 218] on div at bounding box center [256, 227] width 98 height 21
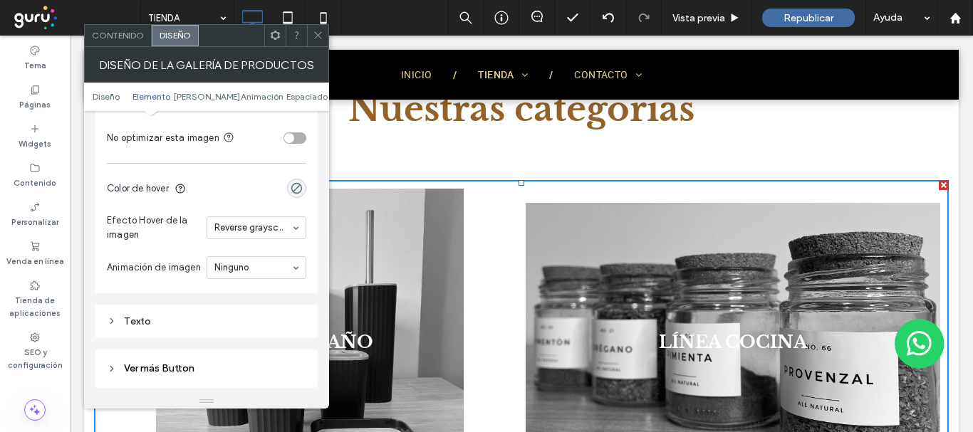
click at [268, 241] on section "Efecto Hover de la imagen Reverse grayscale" at bounding box center [206, 227] width 199 height 43
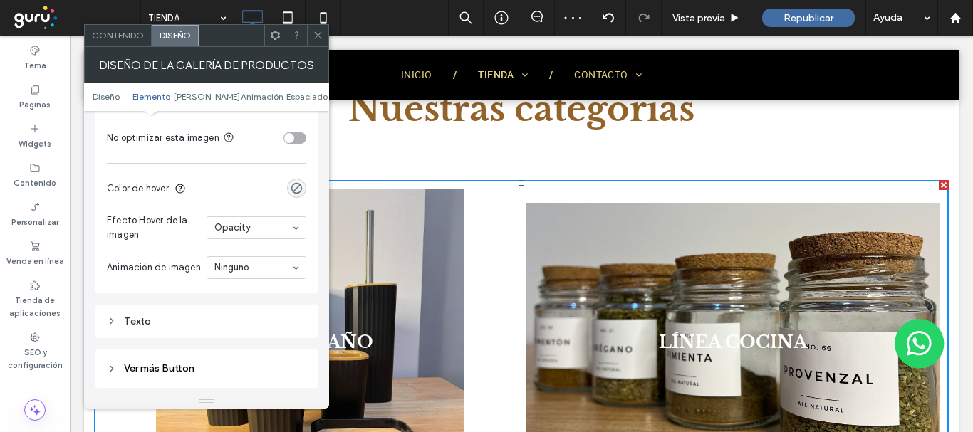
click at [256, 223] on input at bounding box center [252, 228] width 77 height 10
click at [312, 206] on div "Imágenes [MEDICAL_DATA] de la imagen ***** Espacio entre imágenes **** Radio de…" at bounding box center [206, 88] width 222 height 409
click at [313, 32] on icon at bounding box center [318, 35] width 11 height 11
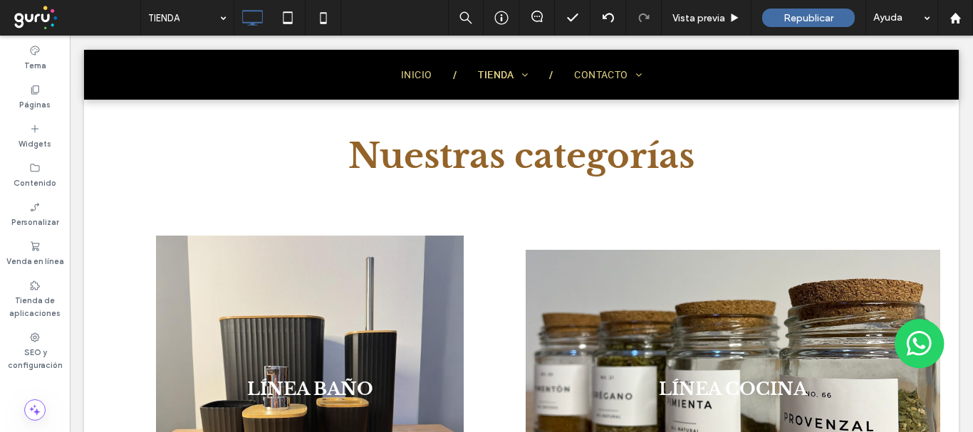
scroll to position [446, 0]
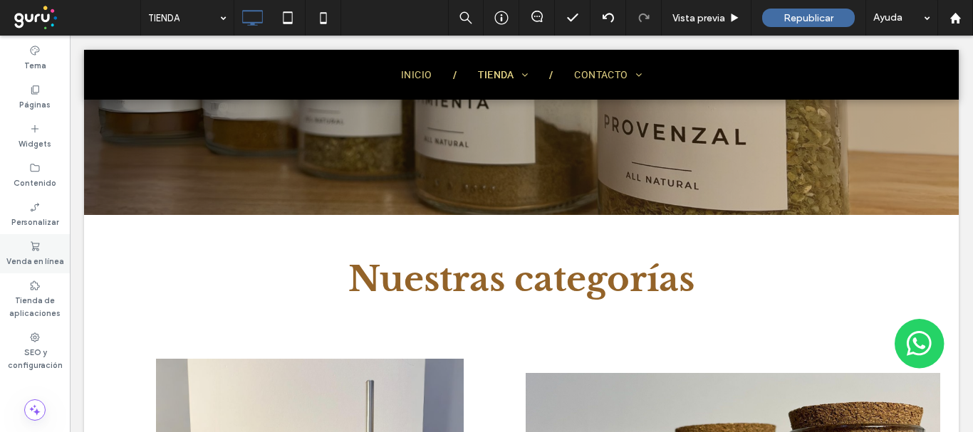
click at [34, 254] on label "Venda en línea" at bounding box center [35, 260] width 58 height 16
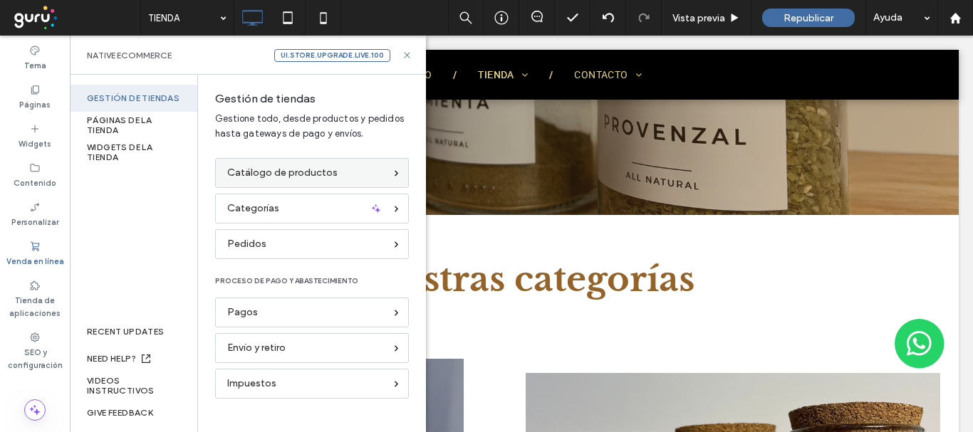
click at [329, 175] on span "Catálogo de productos" at bounding box center [282, 173] width 110 height 16
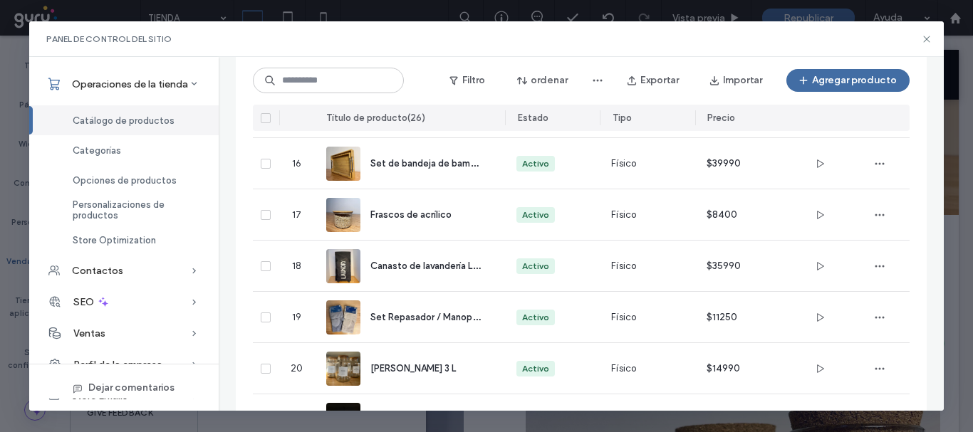
scroll to position [871, 0]
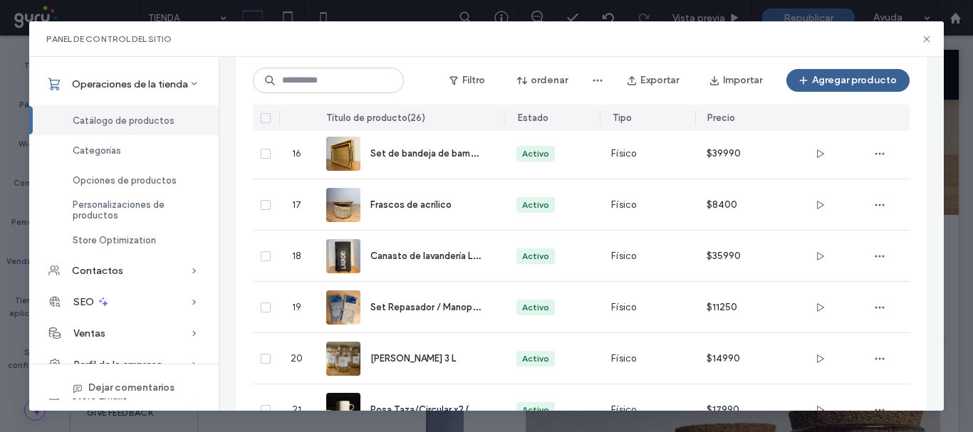
click at [856, 79] on button "Agregar producto" at bounding box center [847, 80] width 123 height 23
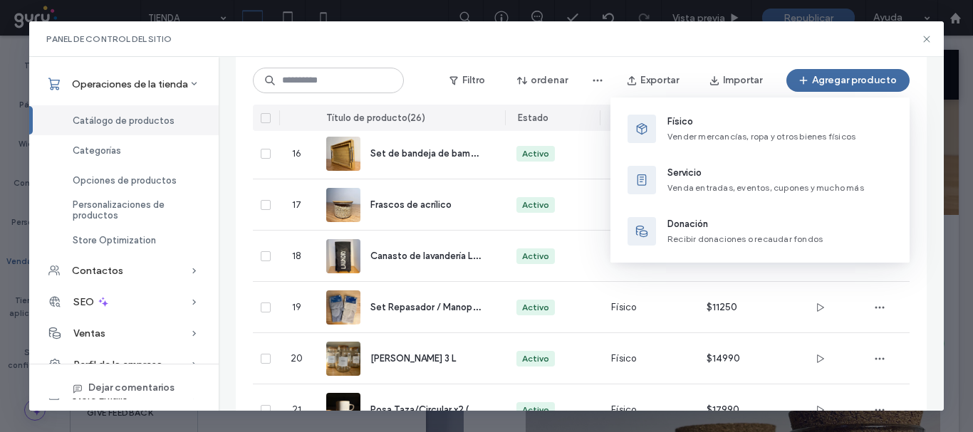
click at [649, 15] on div "Panel de control del sitio Operaciones de la tienda Catálogo de productos Categ…" at bounding box center [486, 216] width 973 height 432
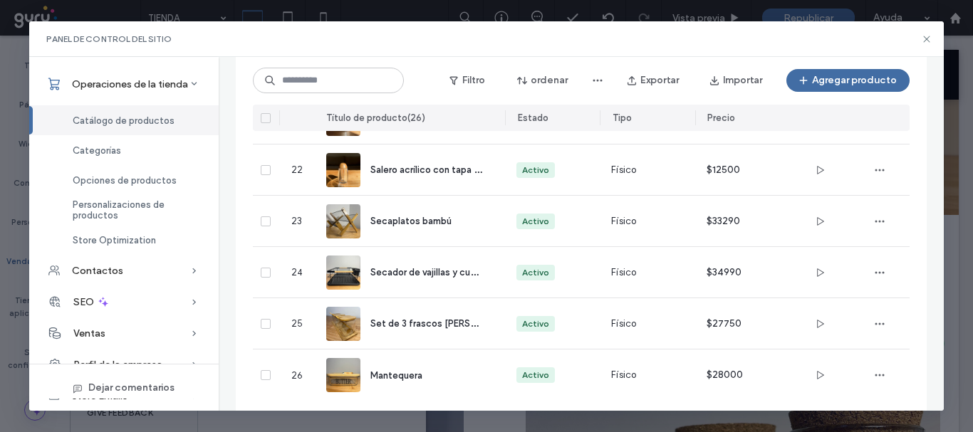
scroll to position [1186, 0]
